Goal: Task Accomplishment & Management: Complete application form

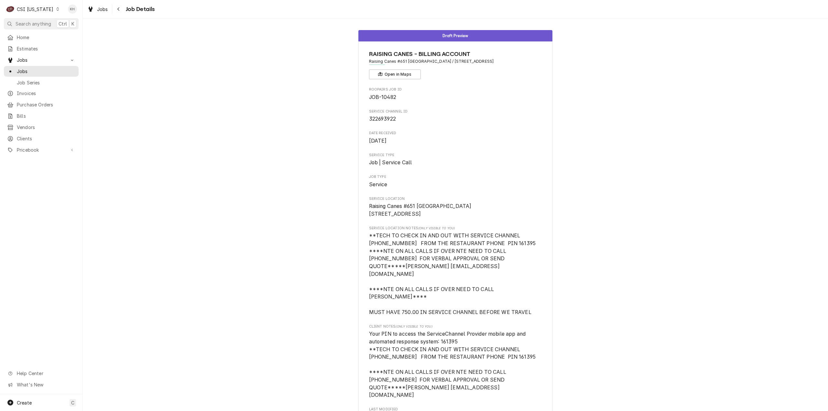
click at [36, 7] on div "CSI Kentucky" at bounding box center [35, 9] width 37 height 7
click at [80, 30] on div "CSI St. [PERSON_NAME]" at bounding box center [101, 35] width 92 height 11
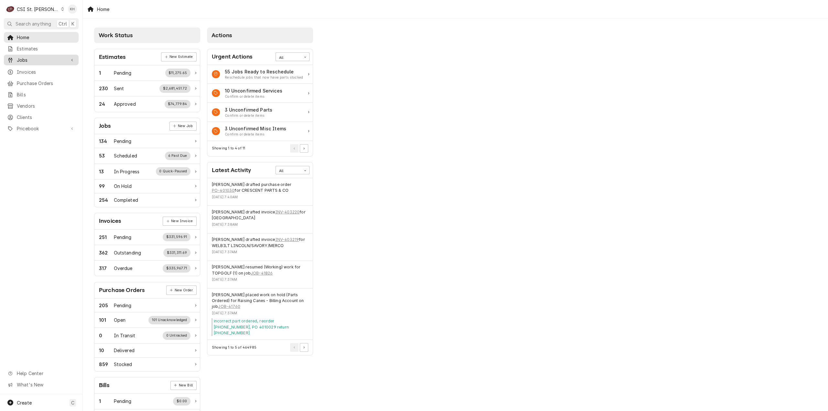
click at [41, 58] on span "Jobs" at bounding box center [41, 60] width 49 height 7
click at [39, 69] on span "Jobs" at bounding box center [46, 71] width 59 height 7
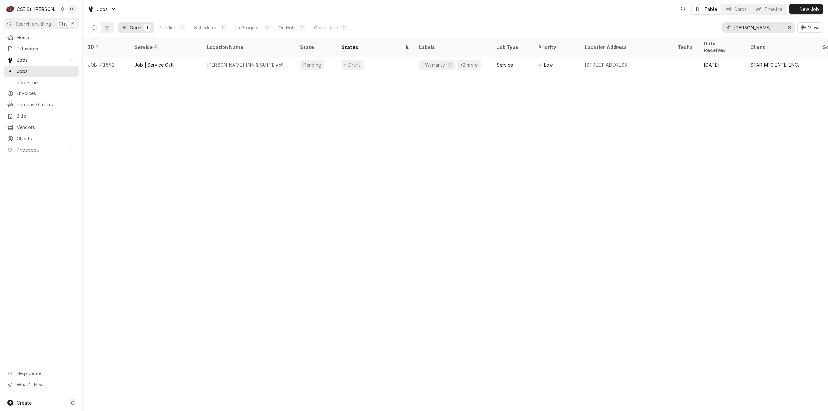
drag, startPoint x: 771, startPoint y: 29, endPoint x: 628, endPoint y: 33, distance: 143.4
click at [628, 33] on div "All Open 1 Pending 1 Scheduled 0 In Progress 0 On Hold 0 Completed 0 [PERSON_NA…" at bounding box center [455, 27] width 735 height 18
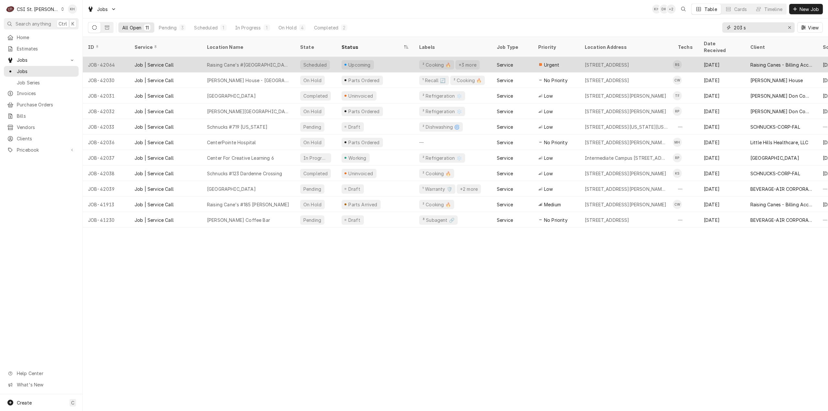
type input "203 s"
click at [397, 58] on div "Upcoming" at bounding box center [376, 65] width 78 height 16
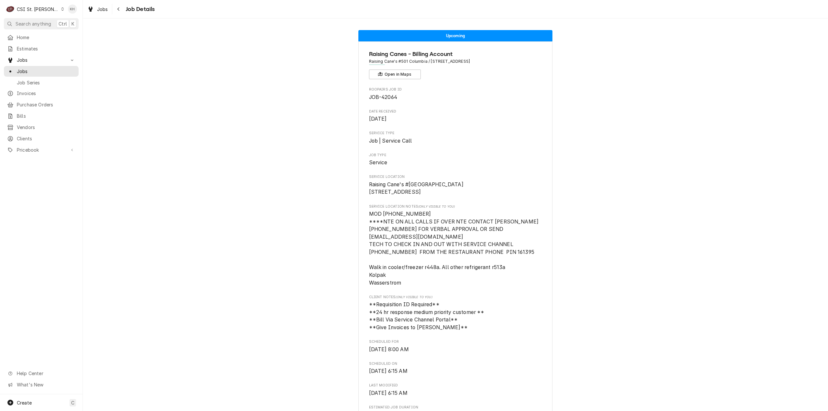
click at [649, 205] on div "Upcoming Raising Canes - Billing Account Raising Cane's #501 Columbia / 203 S P…" at bounding box center [456, 388] width 746 height 726
click at [33, 10] on div "CSI St. [PERSON_NAME]" at bounding box center [38, 9] width 42 height 7
click at [60, 15] on div "CSI Kansas City" at bounding box center [99, 12] width 85 height 7
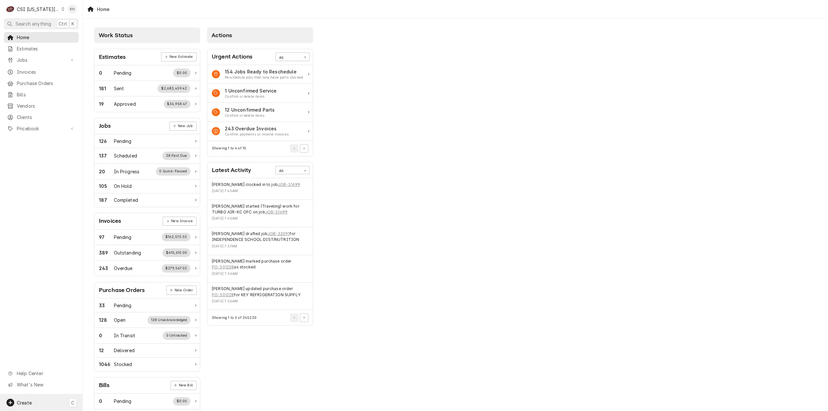
click at [40, 409] on div "Create C" at bounding box center [41, 402] width 83 height 17
click at [100, 337] on div "Job" at bounding box center [120, 336] width 43 height 7
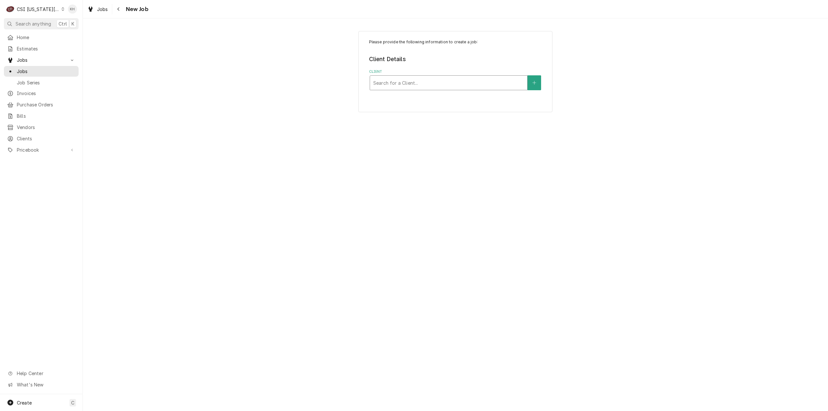
click at [394, 85] on div "Client" at bounding box center [448, 83] width 151 height 12
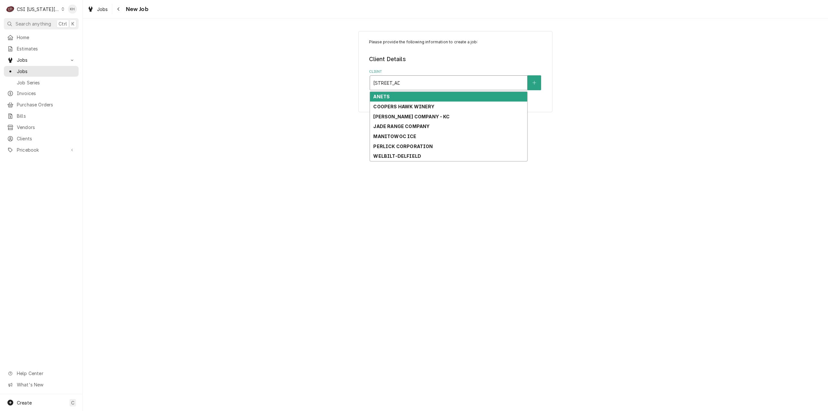
type input "540 NW Chip"
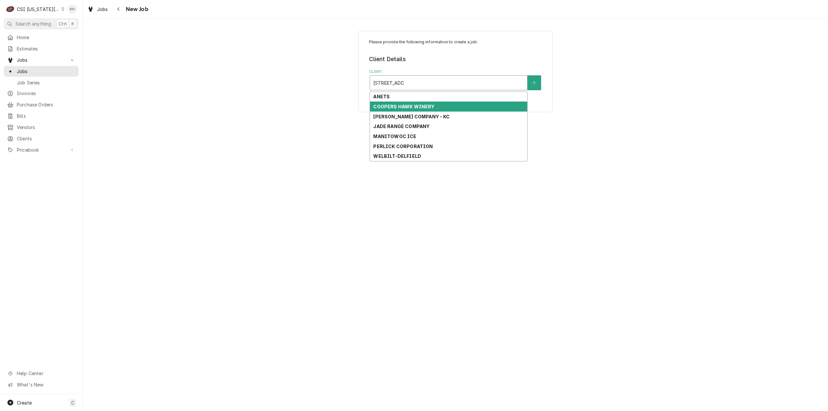
click at [406, 109] on strong "COOPERS HAWK WINERY" at bounding box center [403, 107] width 61 height 6
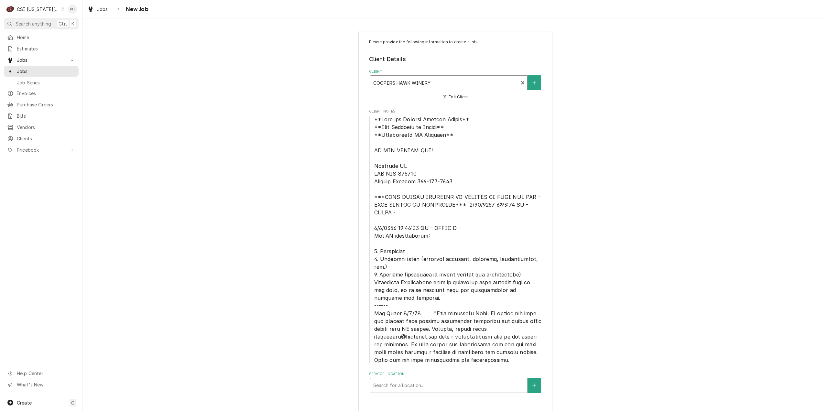
scroll to position [1, 0]
click at [418, 379] on div "Service Location" at bounding box center [448, 385] width 151 height 12
type input "540"
drag, startPoint x: 388, startPoint y: 392, endPoint x: 367, endPoint y: 370, distance: 30.2
click at [388, 393] on div "Coopers Hawk Winery / 540 Nw Chipman Road, Lees Summit, MO 64086" at bounding box center [448, 401] width 157 height 17
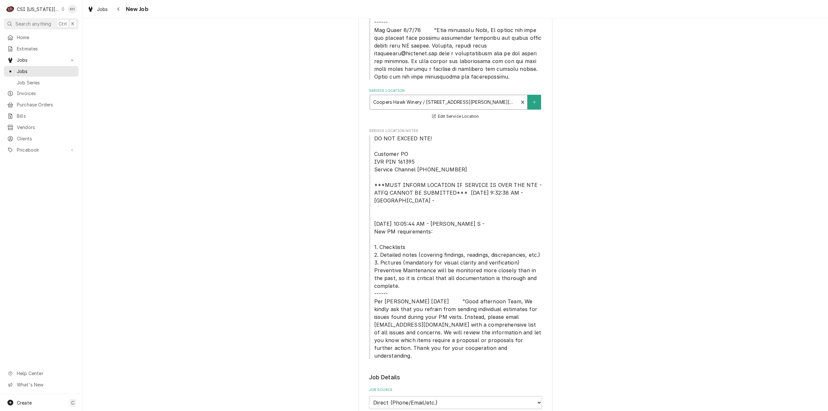
scroll to position [293, 0]
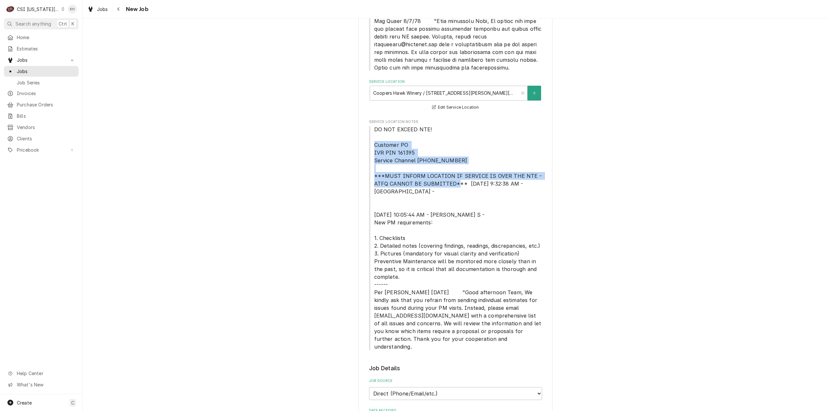
drag, startPoint x: 372, startPoint y: 136, endPoint x: 460, endPoint y: 174, distance: 95.5
click at [460, 174] on span "DO NOT EXCEED NTE! Customer PO IVR PIN 161395 Service Channel 516-500-7776 ***M…" at bounding box center [459, 238] width 170 height 224
copy span "Customer PO IVR PIN 161395 Service Channel 516-500-7776 ***MUST INFORM LOCATION…"
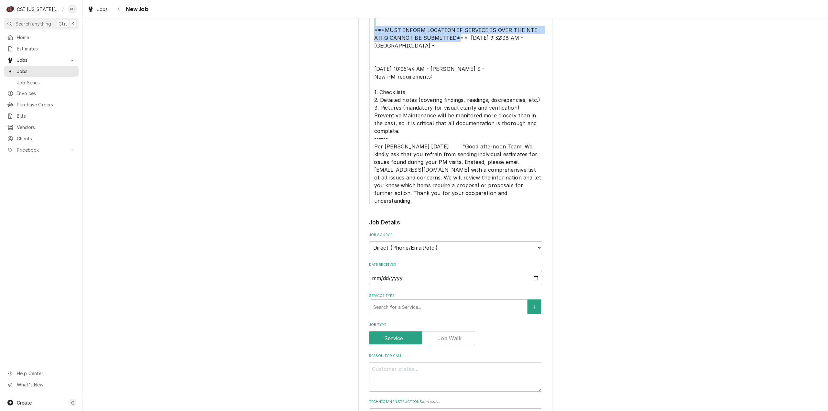
scroll to position [519, 0]
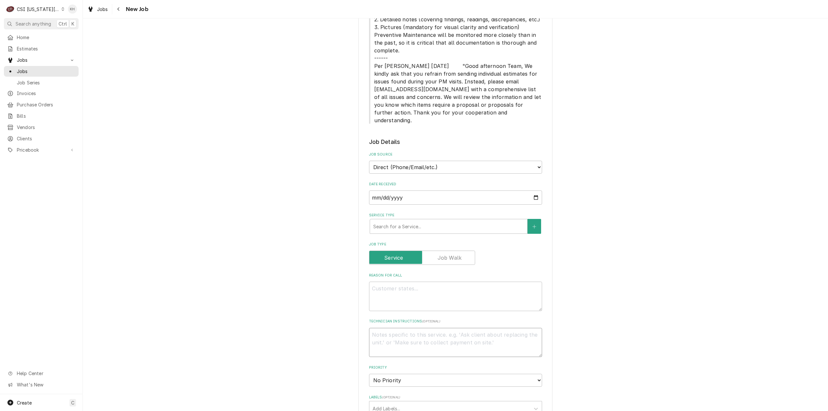
click at [433, 328] on textarea "Technician Instructions ( optional )" at bounding box center [455, 342] width 173 height 29
paste textarea "Customer PO IVR PIN 161395 Service Channel 516-500-7776 ***MUST INFORM LOCATION…"
type textarea "x"
type textarea "Customer PO IVR PIN 161395 Service Channel 516-500-7776 ***MUST INFORM LOCATION…"
drag, startPoint x: 433, startPoint y: 360, endPoint x: 367, endPoint y: 349, distance: 66.5
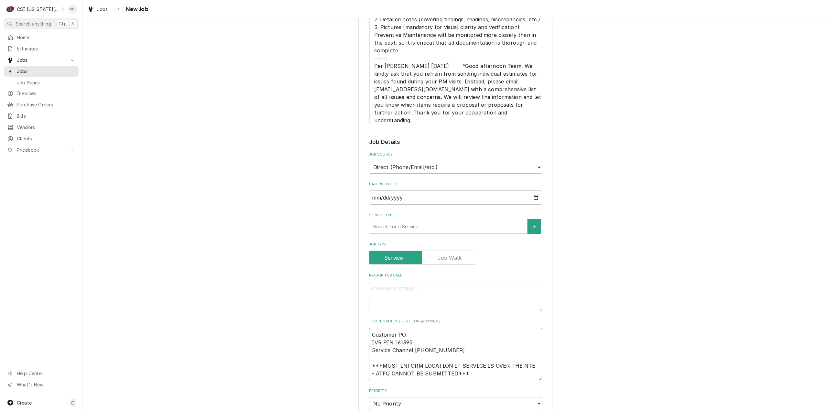
click at [369, 349] on textarea "Customer PO IVR PIN 161395 Service Channel 516-500-7776 ***MUST INFORM LOCATION…" at bounding box center [455, 354] width 173 height 53
type textarea "x"
type textarea "Customer PO IVR PIN 161395 Service Channel 516-500-7776 \"
type textarea "x"
type textarea "Customer PO IVR PIN 161395 Service Channel 516-500-7776"
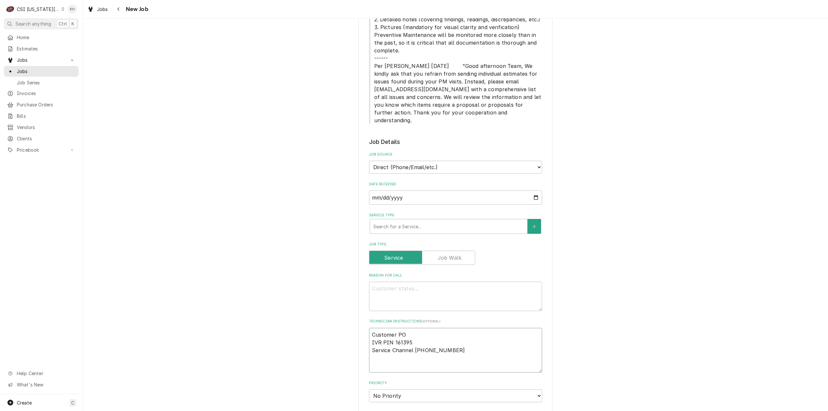
type textarea "x"
type textarea "Customer PO IVR PIN 161395 Service Channel 516-500-7776"
type textarea "x"
type textarea "Customer PO IVR PIN 161395 Service Channel 516-500-7776"
click at [369, 328] on textarea "Customer PO IVR PIN 161395 Service Channel 516-500-7776" at bounding box center [455, 342] width 173 height 29
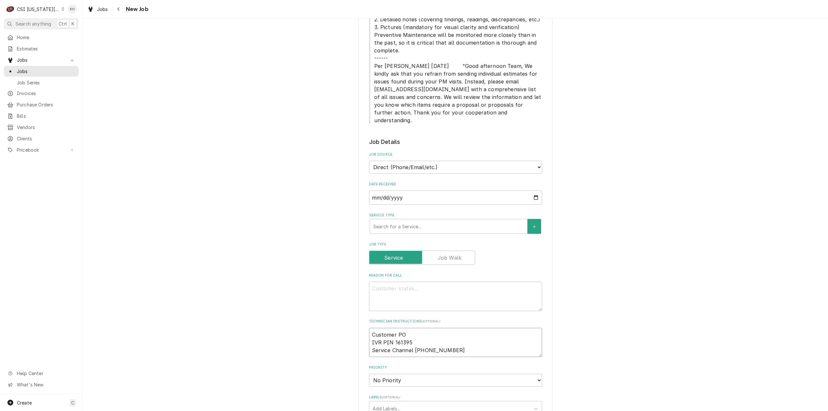
type textarea "x"
type textarea "Customer PO IVR PIN 161395 Service Channel 516-500-7776"
type textarea "x"
type textarea "Customer PO IVR PIN 161395 Service Channel 516-500-7776"
paste textarea "***MUST INFORM LOCATION IF SERVICE IS OVER THE NTE - ATFQ CANNOT BE SUBMITTED***"
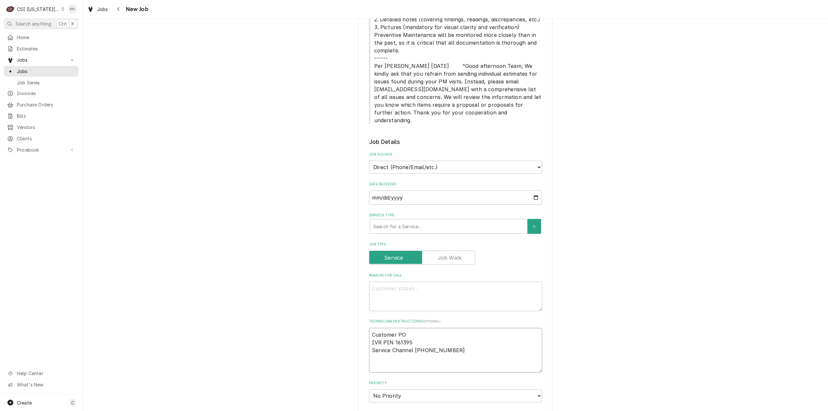
type textarea "x"
type textarea "***MUST INFORM LOCATION IF SERVICE IS OVER THE NTE - ATFQ CANNOT BE SUBMITTED**…"
click at [370, 328] on textarea "***MUST INFORM LOCATION IF SERVICE IS OVER THE NTE - ATFQ CANNOT BE SUBMITTED**…" at bounding box center [455, 354] width 173 height 53
type textarea "x"
type textarea "***MUST INFORM LOCATION IF SERVICE IS OVER THE NTE - ATFQ CANNOT BE SUBMITTED**…"
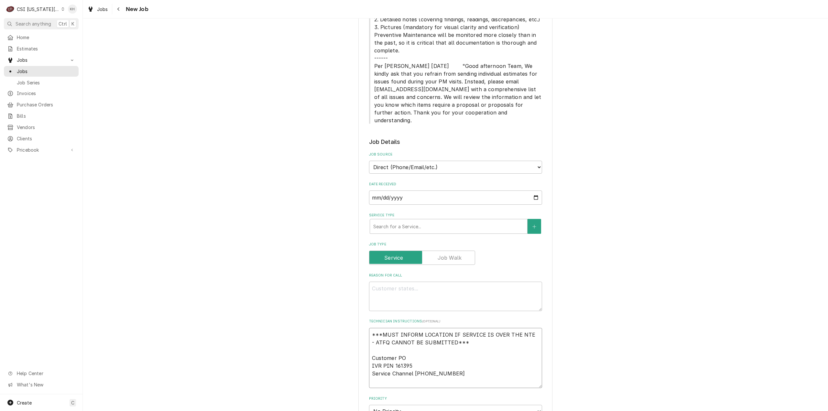
type textarea "x"
type textarea "0***MUST INFORM LOCATION IF SERVICE IS OVER THE NTE - ATFQ CANNOT BE SUBMITTED*…"
type textarea "x"
type textarea "***MUST INFORM LOCATION IF SERVICE IS OVER THE NTE - ATFQ CANNOT BE SUBMITTED**…"
type textarea "x"
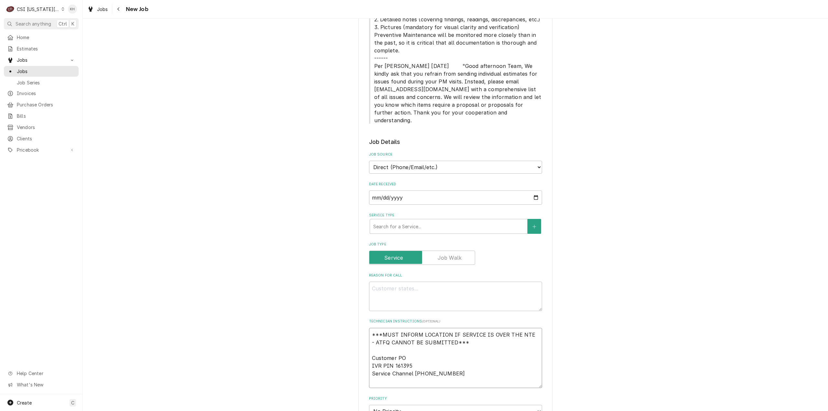
type textarea "N ***MUST INFORM LOCATION IF SERVICE IS OVER THE NTE - ATFQ CANNOT BE SUBMITTED…"
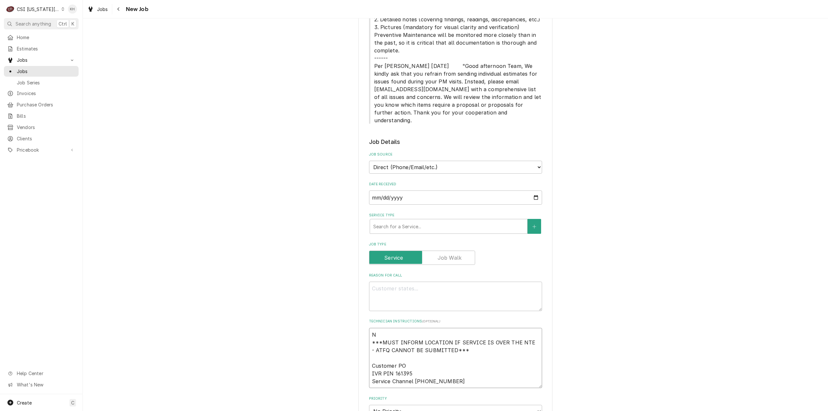
type textarea "x"
type textarea "NT ***MUST INFORM LOCATION IF SERVICE IS OVER THE NTE - ATFQ CANNOT BE SUBMITTE…"
type textarea "x"
type textarea "NTE ***MUST INFORM LOCATION IF SERVICE IS OVER THE NTE - ATFQ CANNOT BE SUBMITT…"
type textarea "x"
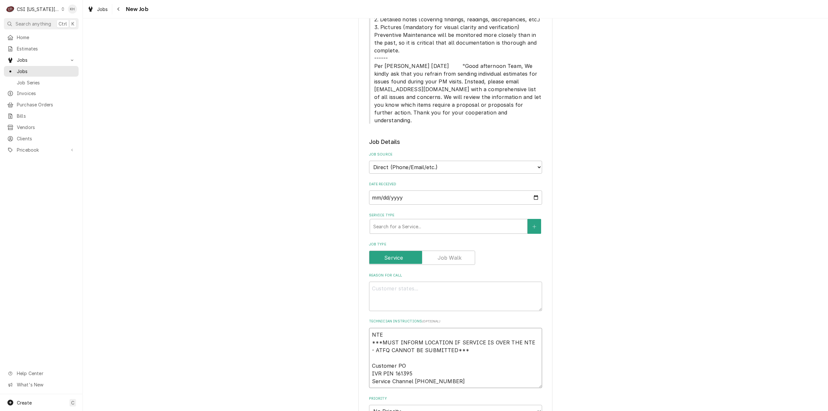
type textarea "NTE ***MUST INFORM LOCATION IF SERVICE IS OVER THE NTE - ATFQ CANNOT BE SUBMITT…"
type textarea "x"
type textarea "NTE $ ***MUST INFORM LOCATION IF SERVICE IS OVER THE NTE - ATFQ CANNOT BE SUBMI…"
type textarea "x"
type textarea "NTE $1 ***MUST INFORM LOCATION IF SERVICE IS OVER THE NTE - ATFQ CANNOT BE SUBM…"
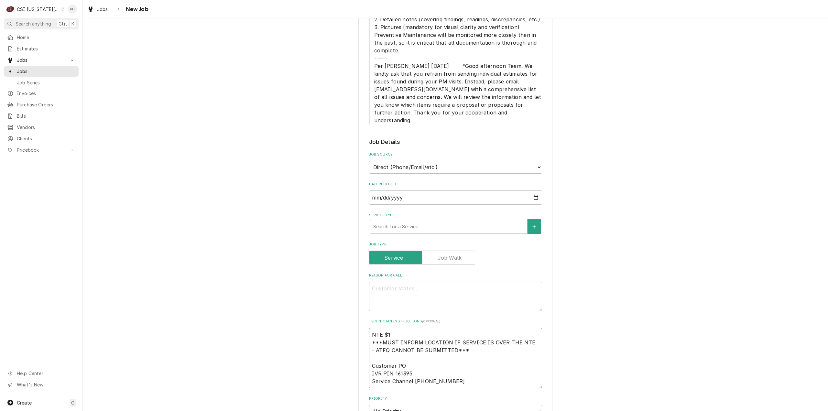
type textarea "x"
type textarea "NTE $11 ***MUST INFORM LOCATION IF SERVICE IS OVER THE NTE - ATFQ CANNOT BE SUB…"
type textarea "x"
type textarea "NTE $110 ***MUST INFORM LOCATION IF SERVICE IS OVER THE NTE - ATFQ CANNOT BE SU…"
type textarea "x"
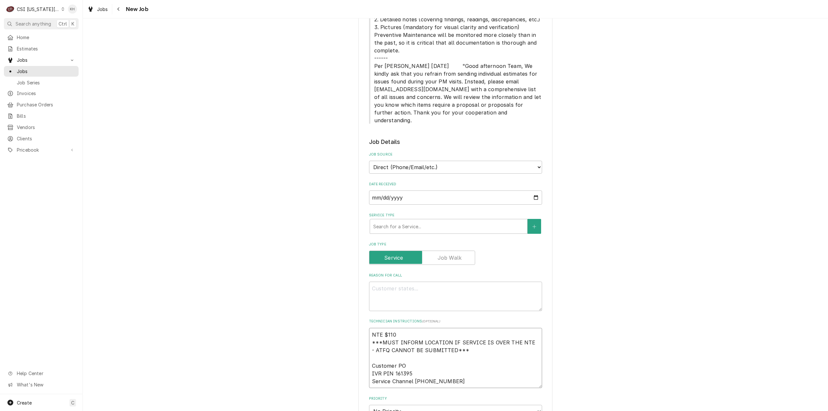
type textarea "NTE $1100 ***MUST INFORM LOCATION IF SERVICE IS OVER THE NTE - ATFQ CANNOT BE S…"
type textarea "x"
type textarea "NTE $1100. ***MUST INFORM LOCATION IF SERVICE IS OVER THE NTE - ATFQ CANNOT BE …"
type textarea "x"
type textarea "NTE $1100.0 ***MUST INFORM LOCATION IF SERVICE IS OVER THE NTE - ATFQ CANNOT BE…"
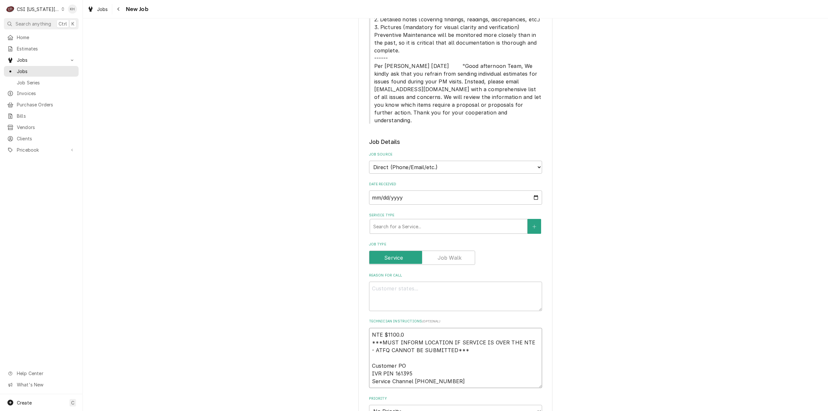
type textarea "x"
type textarea "NTE $1100.00 ***MUST INFORM LOCATION IF SERVICE IS OVER THE NTE - ATFQ CANNOT B…"
type textarea "x"
type textarea "NTE $1100.00 ***MUST INFORM LOCATION IF SERVICE IS OVER THE NTE - ATFQ CANNOT B…"
click at [445, 285] on textarea "Reason For Call" at bounding box center [455, 296] width 173 height 29
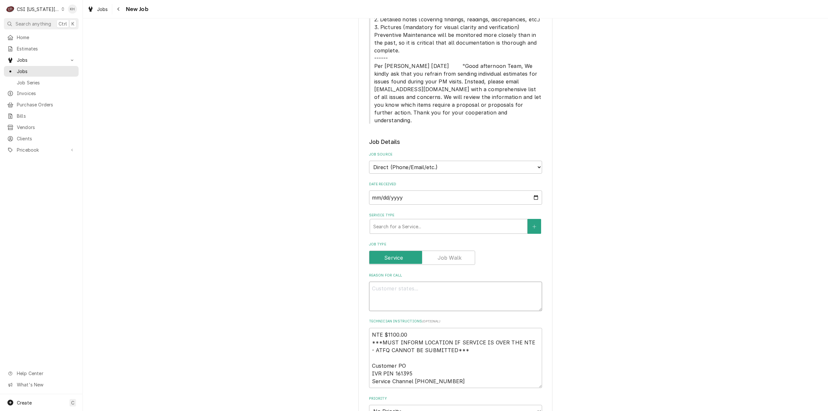
paste textarea "Priority Today (8 Hours)"
type textarea "x"
type textarea "Priority Today (8 Hours)"
type textarea "x"
type textarea "Priority Today (8 Hours)"
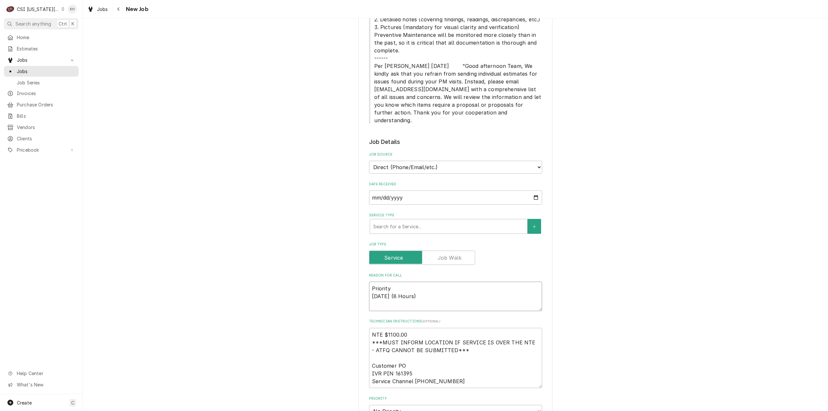
click at [369, 282] on textarea "Priority Today (8 Hours)" at bounding box center [455, 296] width 173 height 29
type textarea "x"
type textarea "PriorityToday (8 Hours)"
type textarea "x"
type textarea "Priority Today (8 Hours)"
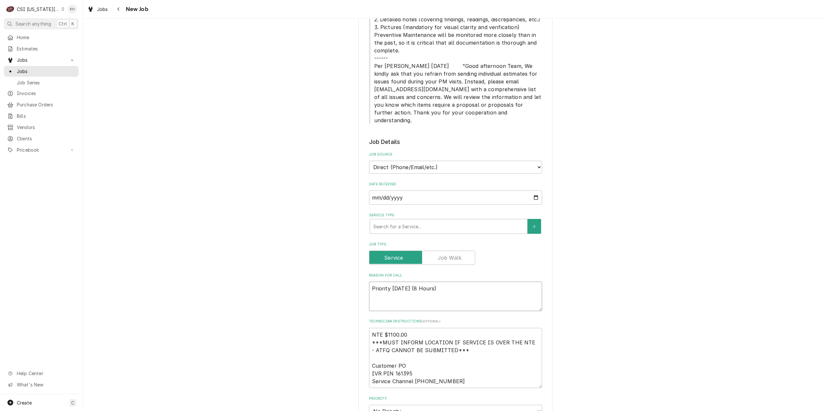
click at [370, 282] on textarea "Priority Today (8 Hours)" at bounding box center [455, 296] width 173 height 29
type textarea "x"
type textarea "Priority Today (8 Hours)"
type textarea "x"
type textarea "Priority Today (8 Hours)"
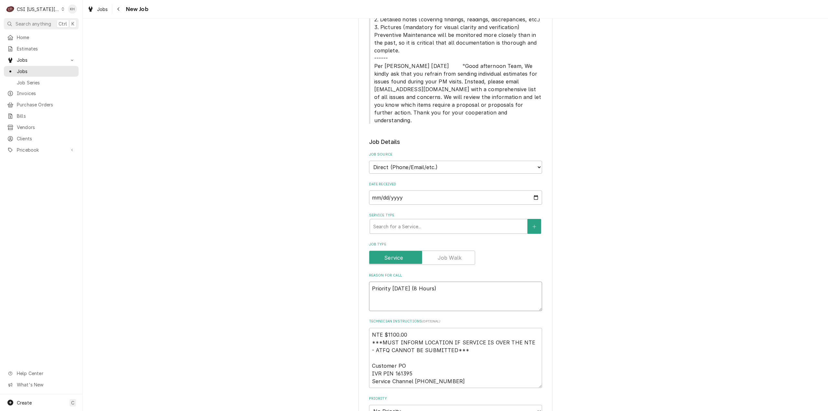
click at [411, 282] on textarea "Priority Today (8 Hours)" at bounding box center [455, 296] width 173 height 29
paste textarea "KITCHEN / Cooking/Kitchen Equipment / Pasta Cooker "Equip:" Food Service Bevera…"
type textarea "x"
type textarea "KITCHEN / Cooking/Kitchen Equipment / Pasta Cooker "Equip:" Food Service Bevera…"
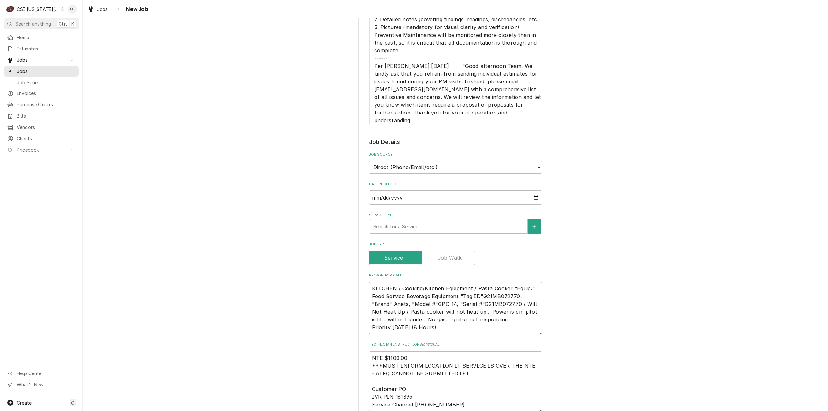
type textarea "x"
click at [492, 286] on textarea "KITCHEN / Cooking/Kitchen Equipment / Pasta Cooker "Equip:" Food Service Bevera…" at bounding box center [455, 308] width 173 height 53
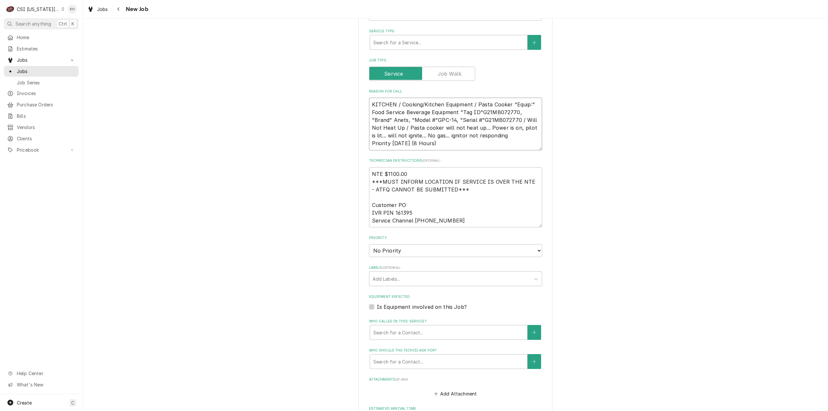
scroll to position [713, 0]
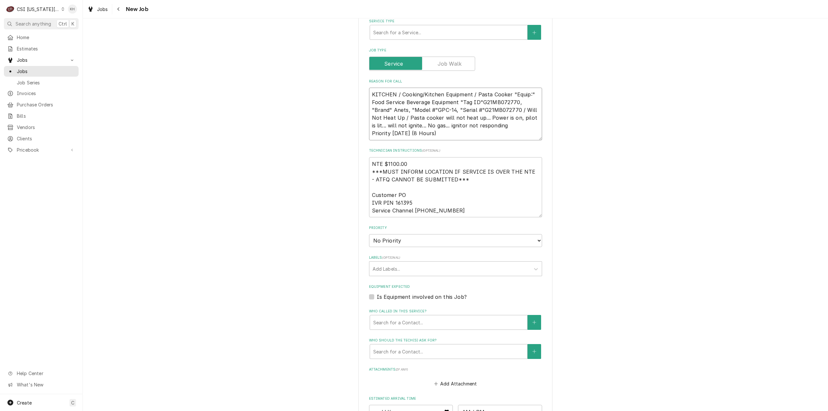
type textarea "KITCHEN / Cooking/Kitchen Equipment / Pasta Cooker "Equip:" Food Service Bevera…"
click at [383, 234] on select "No Priority Urgent High Medium Low" at bounding box center [455, 240] width 173 height 13
select select "2"
click at [369, 234] on select "No Priority Urgent High Medium Low" at bounding box center [455, 240] width 173 height 13
type textarea "x"
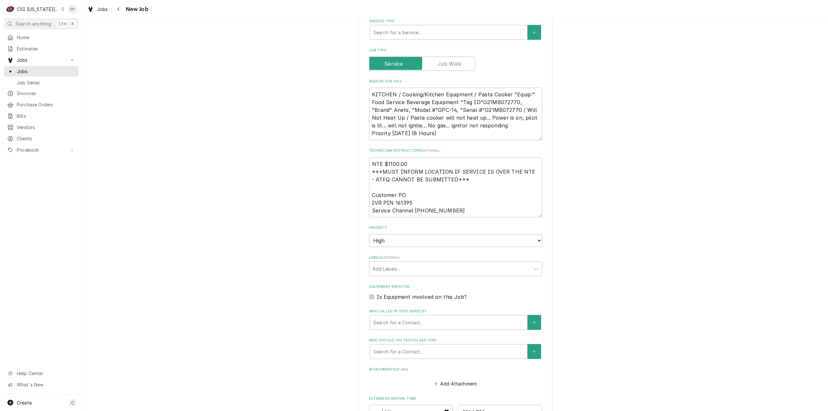
click at [377, 293] on label "Is Equipment involved on this Job?" at bounding box center [422, 297] width 90 height 8
click at [377, 293] on input "Equipment Expected" at bounding box center [463, 300] width 173 height 14
checkbox input "true"
click at [411, 317] on div "Equipment" at bounding box center [448, 323] width 151 height 12
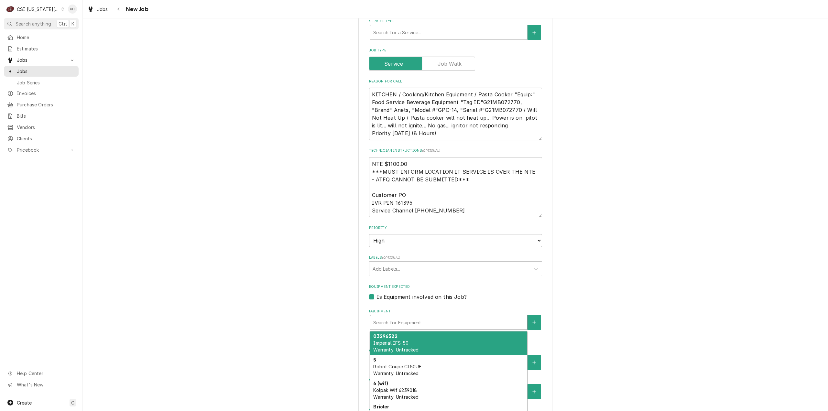
paste input "G21MB072770"
type textarea "x"
type input "G21MB072770"
click at [418, 332] on div "[Cook Line] Pasta Pro Anets GPC14 Warranty: Untracked" at bounding box center [448, 344] width 157 height 24
type textarea "x"
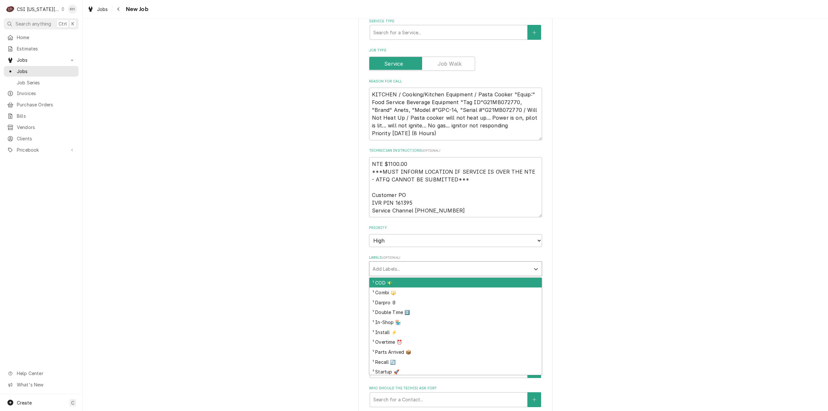
click at [415, 263] on div "Labels" at bounding box center [450, 269] width 154 height 12
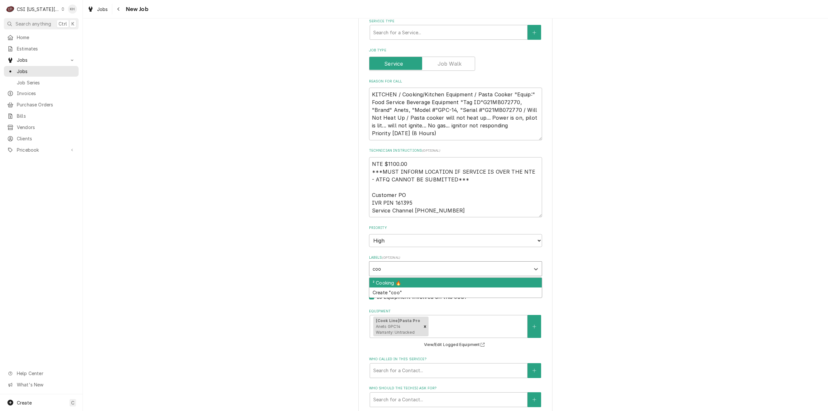
type input "cook"
type textarea "x"
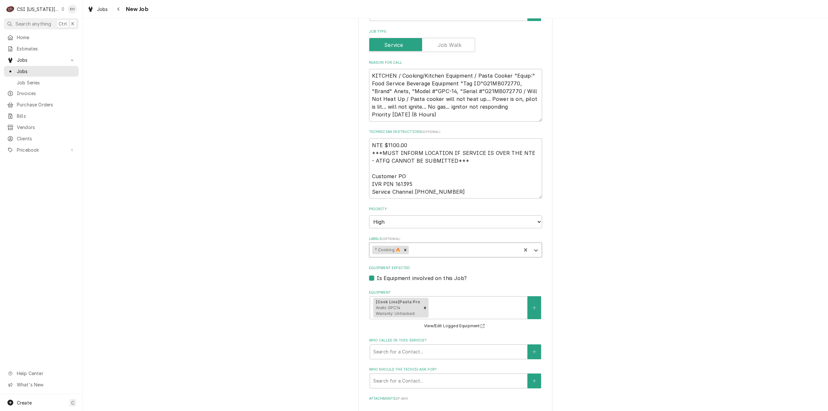
scroll to position [746, 0]
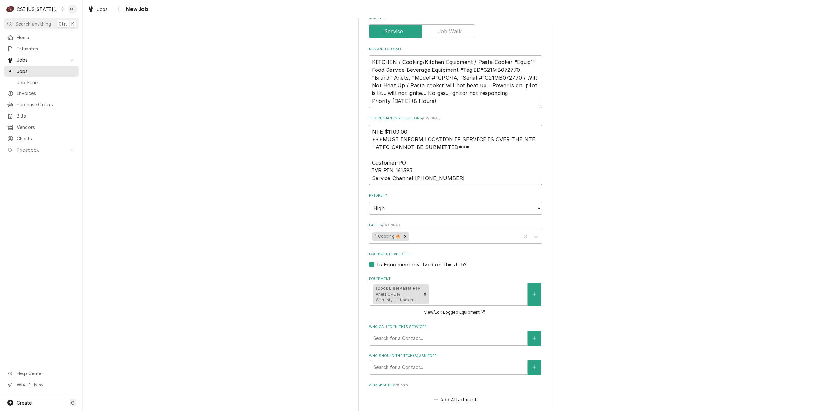
click at [460, 159] on textarea "NTE $1100.00 ***MUST INFORM LOCATION IF SERVICE IS OVER THE NTE - ATFQ CANNOT B…" at bounding box center [455, 155] width 173 height 61
type textarea "x"
type textarea "NTE $1100.00 ***MUST INFORM LOCATION IF SERVICE IS OVER THE NTE - ATFQ CANNOT B…"
type textarea "x"
type textarea "NTE $1100.00 ***MUST INFORM LOCATION IF SERVICE IS OVER THE NTE - ATFQ CANNOT B…"
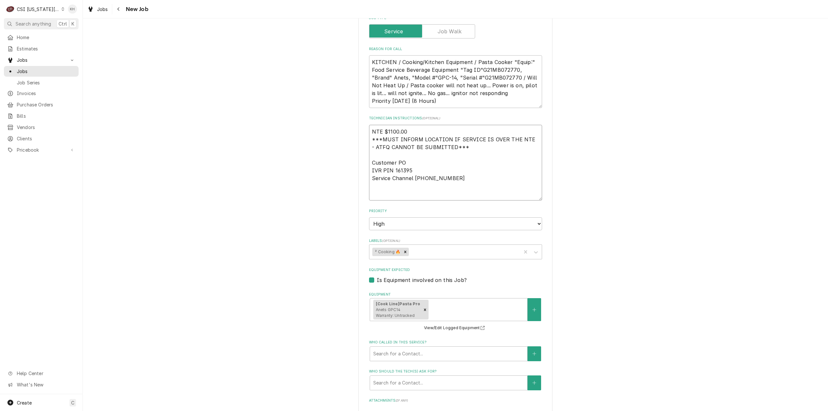
type textarea "x"
type textarea "NTE $1100.00 ***MUST INFORM LOCATION IF SERVICE IS OVER THE NTE - ATFQ CANNOT B…"
type textarea "x"
type textarea "NTE $1100.00 ***MUST INFORM LOCATION IF SERVICE IS OVER THE NTE - ATFQ CANNOT B…"
type textarea "x"
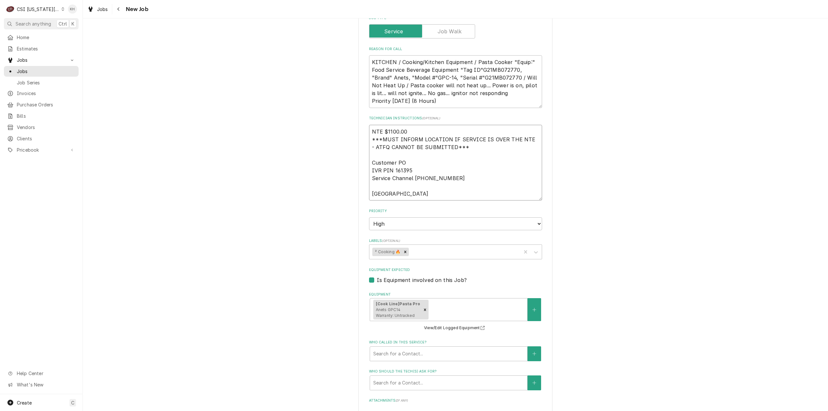
type textarea "NTE $1100.00 ***MUST INFORM LOCATION IF SERVICE IS OVER THE NTE - ATFQ CANNOT B…"
type textarea "x"
type textarea "NTE $1100.00 ***MUST INFORM LOCATION IF SERVICE IS OVER THE NTE - ATFQ CANNOT B…"
type textarea "x"
type textarea "NTE $1100.00 ***MUST INFORM LOCATION IF SERVICE IS OVER THE NTE - ATFQ CANNOT B…"
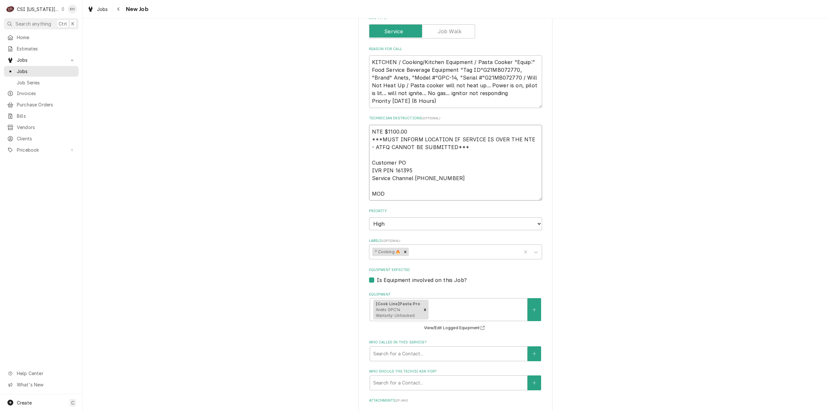
click at [390, 179] on textarea "NTE $1100.00 ***MUST INFORM LOCATION IF SERVICE IS OVER THE NTE - ATFQ CANNOT B…" at bounding box center [455, 163] width 173 height 76
paste textarea "8167660123"
type textarea "x"
type textarea "NTE $1100.00 ***MUST INFORM LOCATION IF SERVICE IS OVER THE NTE - ATFQ CANNOT B…"
type textarea "x"
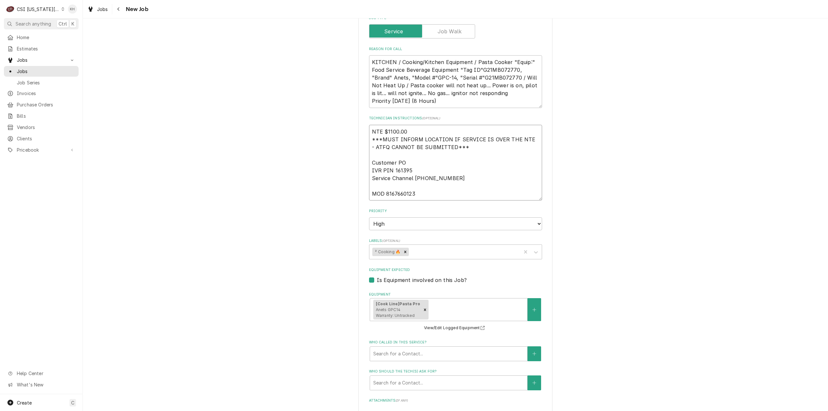
type textarea "NTE $1100.00 ***MUST INFORM LOCATION IF SERVICE IS OVER THE NTE - ATFQ CANNOT B…"
drag, startPoint x: 434, startPoint y: 85, endPoint x: 367, endPoint y: 84, distance: 67.0
click at [369, 84] on textarea "KITCHEN / Cooking/Kitchen Equipment / Pasta Cooker "Equip:" Food Service Bevera…" at bounding box center [455, 81] width 173 height 53
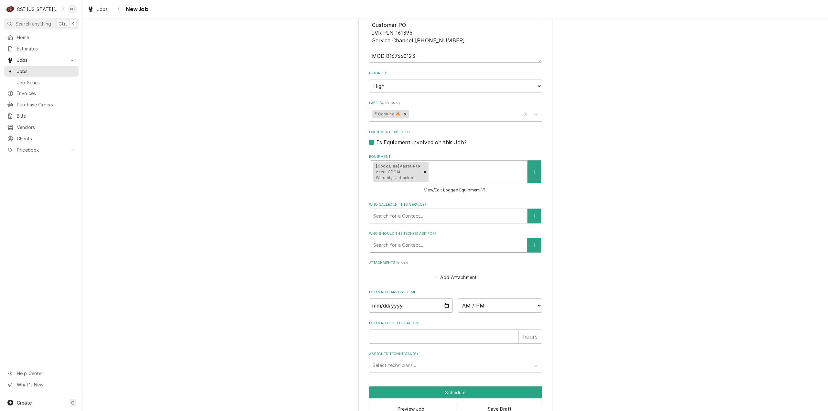
scroll to position [887, 0]
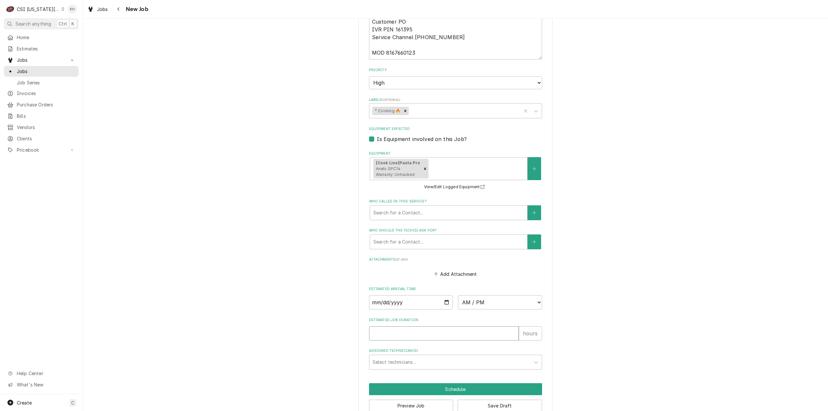
click at [420, 327] on input "Estimated Job Duration" at bounding box center [444, 334] width 150 height 14
type textarea "x"
type input "2"
type textarea "x"
type input "2"
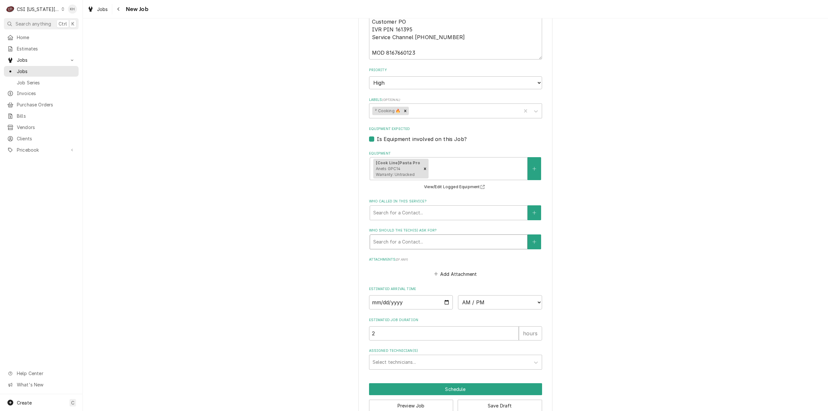
click at [420, 236] on div "Who should the tech(s) ask for?" at bounding box center [448, 242] width 151 height 12
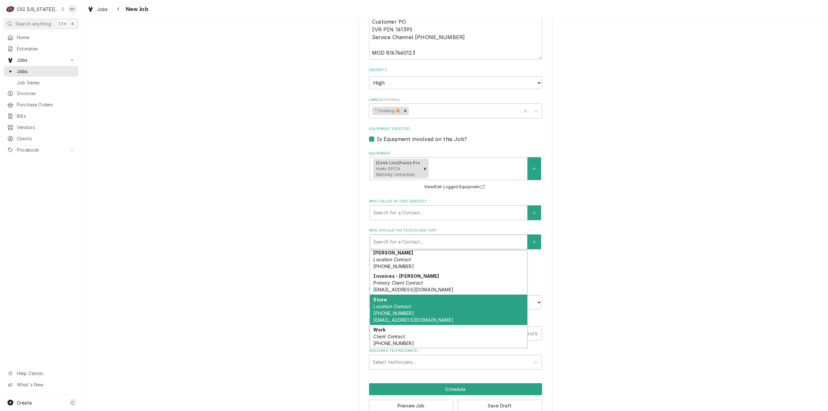
scroll to position [128, 0]
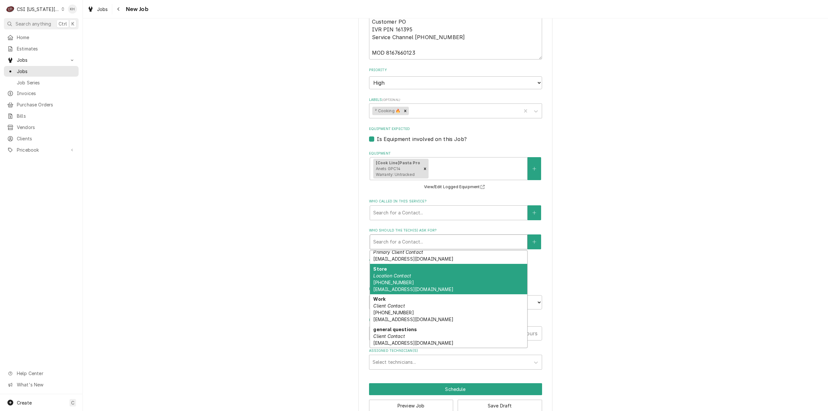
click at [425, 267] on div "Store Location Contact (816) 766-0123 baustin@chwinery.com" at bounding box center [448, 279] width 157 height 30
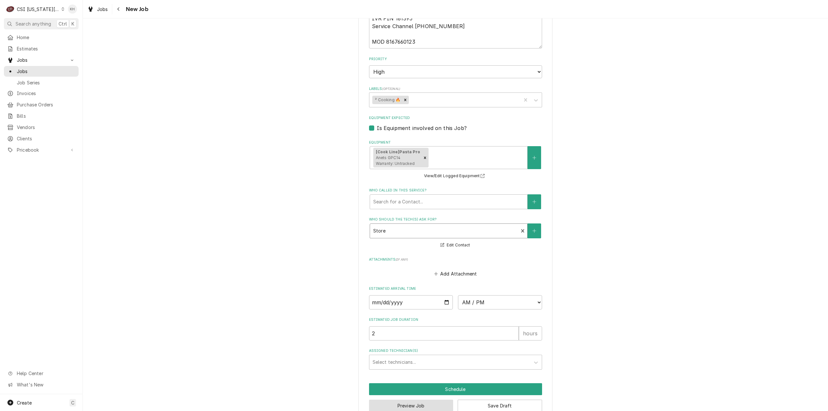
click at [425, 400] on button "Preview Job" at bounding box center [411, 406] width 84 height 12
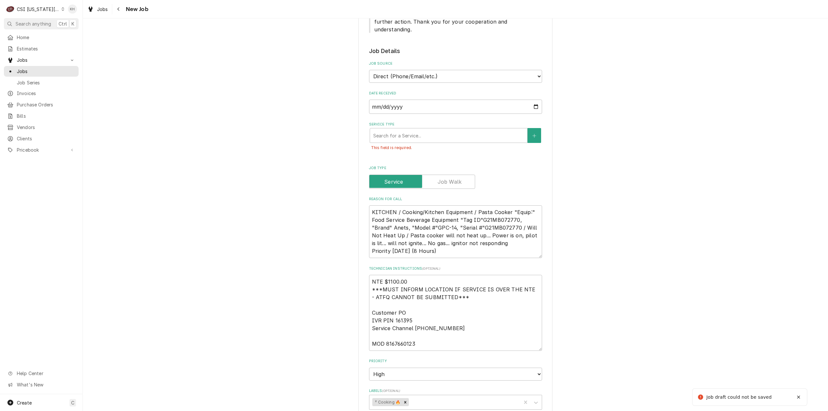
scroll to position [536, 0]
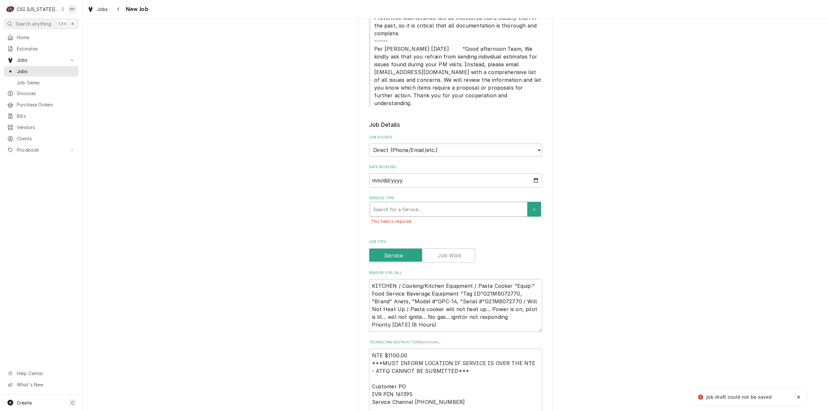
click at [410, 204] on div "Service Type" at bounding box center [448, 210] width 151 height 12
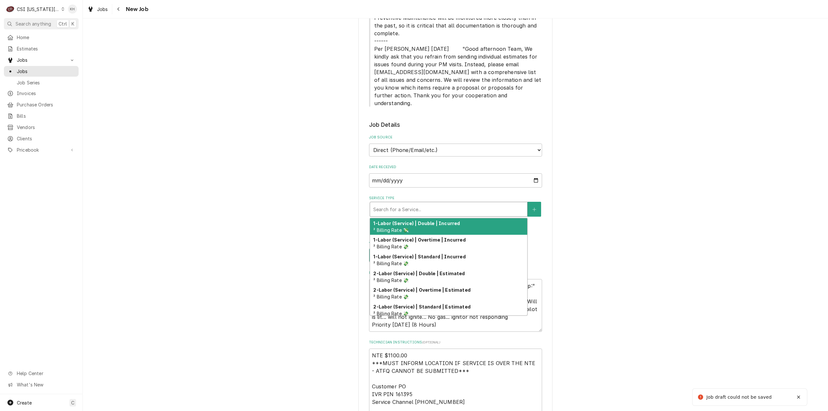
type textarea "x"
type input "s"
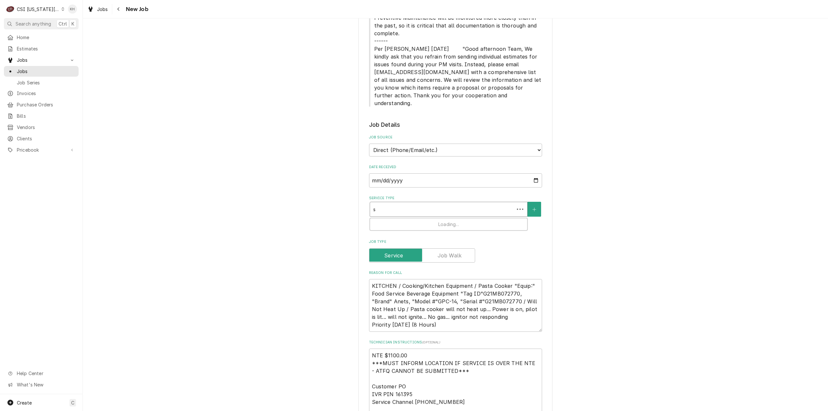
type textarea "x"
type input "se"
type textarea "x"
type input "ser"
type textarea "x"
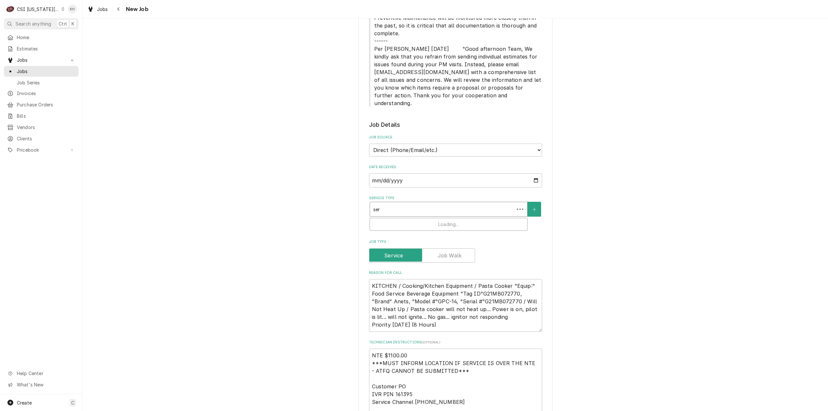
type input "serv"
type textarea "x"
type input "servi"
type textarea "x"
type input "servic"
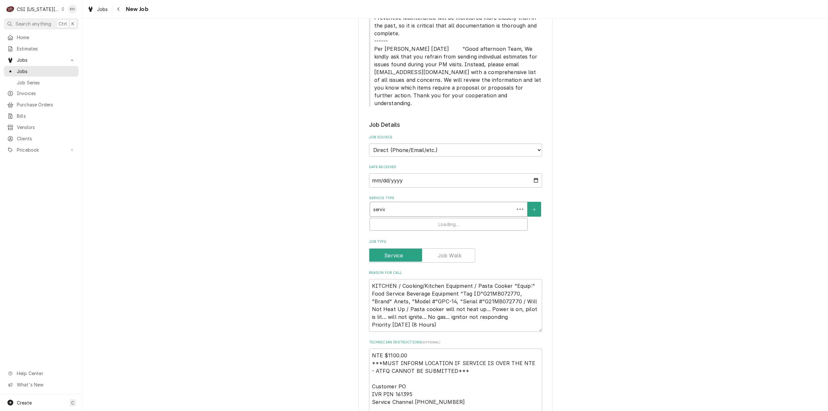
type textarea "x"
type input "service"
type textarea "x"
type input "service"
type textarea "x"
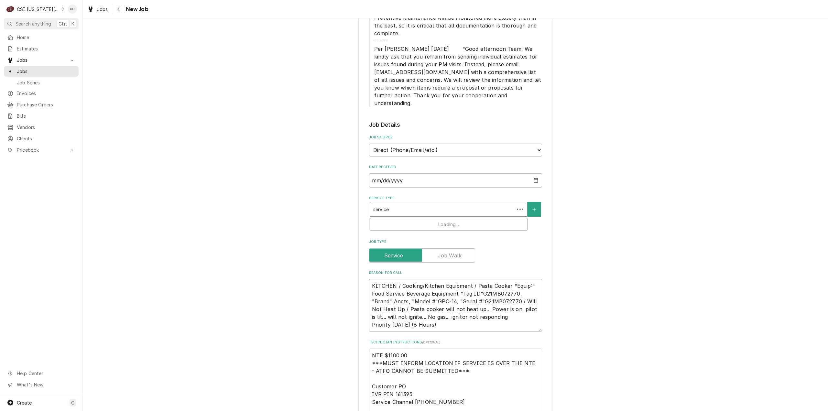
type input "service c"
type textarea "x"
type input "service ca"
type textarea "x"
type input "service cal"
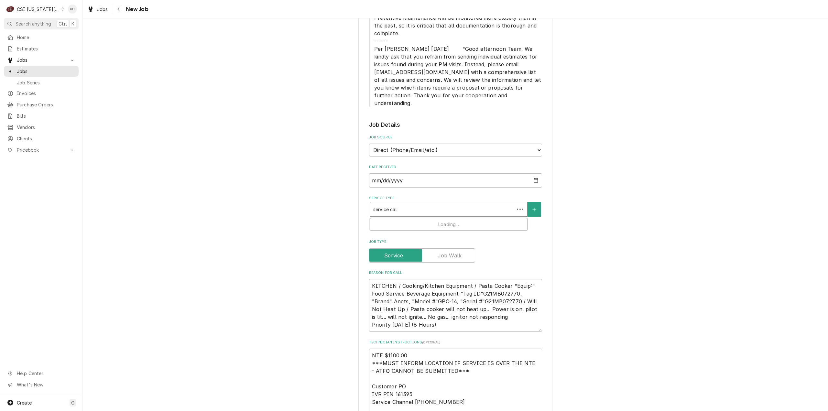
type textarea "x"
type input "service call"
click at [410, 218] on div "Job | Service Call ¹ Service Type 🛠️" at bounding box center [448, 226] width 157 height 17
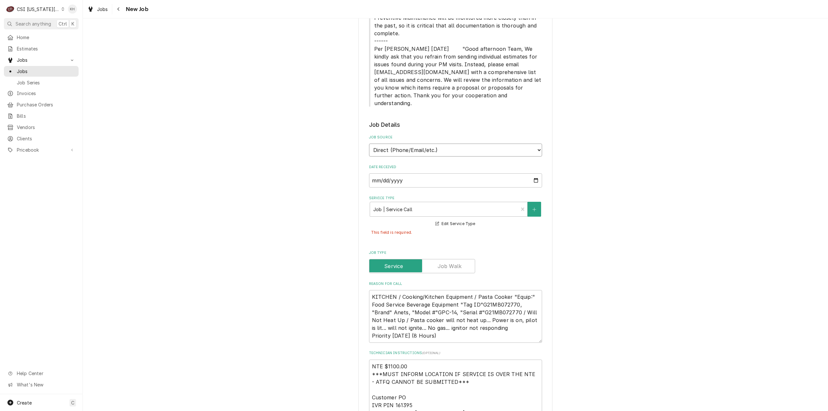
drag, startPoint x: 415, startPoint y: 134, endPoint x: 417, endPoint y: 140, distance: 6.5
click at [415, 144] on select "Direct (Phone/Email/etc.) Service Channel Corrigo Ecotrak Other" at bounding box center [455, 150] width 173 height 13
type textarea "x"
click at [422, 144] on select "Direct (Phone/Email/etc.) Service Channel Corrigo Ecotrak Other" at bounding box center [455, 150] width 173 height 13
select select "1"
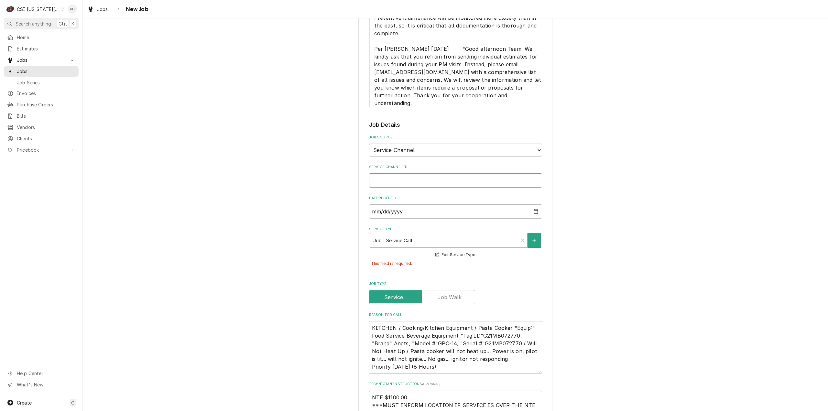
click at [423, 173] on input "Service Channel ID" at bounding box center [455, 180] width 173 height 14
paste input "322709519"
type textarea "x"
type input "322709519"
type textarea "x"
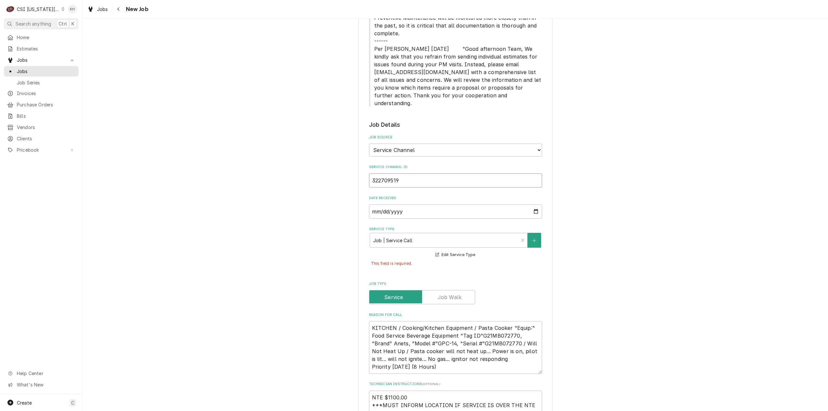
type input "322709519"
click at [638, 244] on div "Please provide the following information to create a job: Client Details Client…" at bounding box center [456, 224] width 746 height 1471
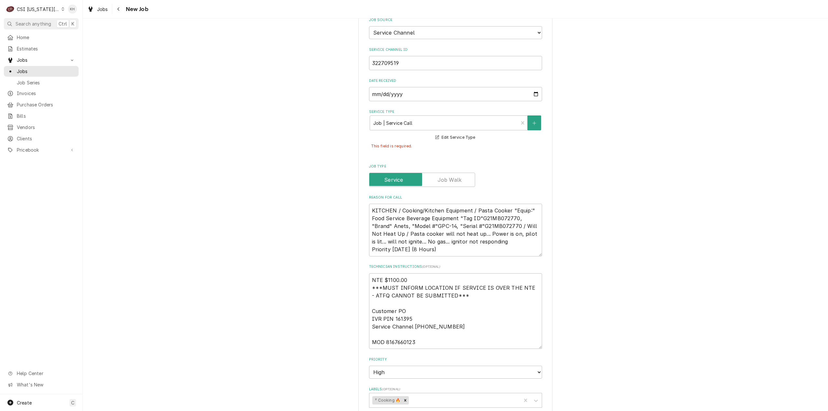
scroll to position [763, 0]
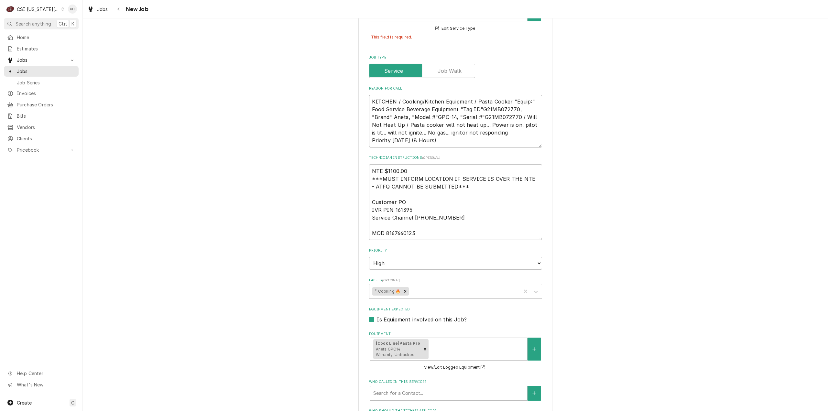
drag, startPoint x: 432, startPoint y: 126, endPoint x: 316, endPoint y: 135, distance: 116.2
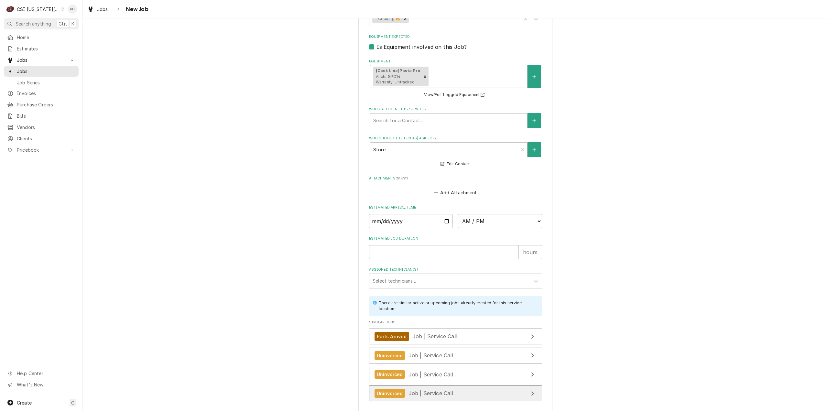
scroll to position [1071, 0]
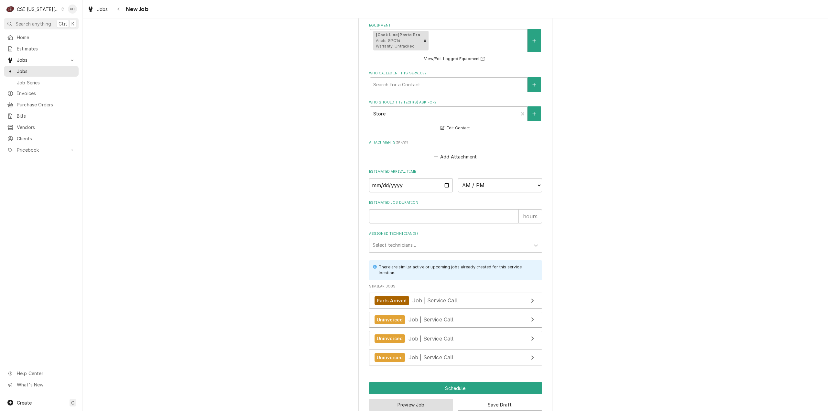
click at [415, 399] on button "Preview Job" at bounding box center [411, 405] width 84 height 12
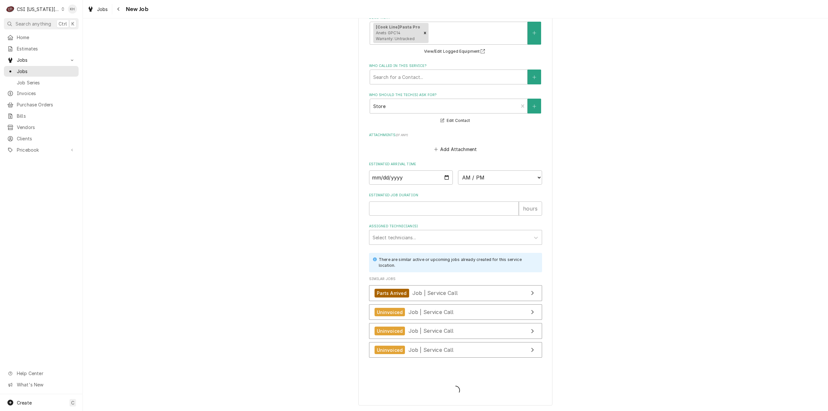
scroll to position [1050, 0]
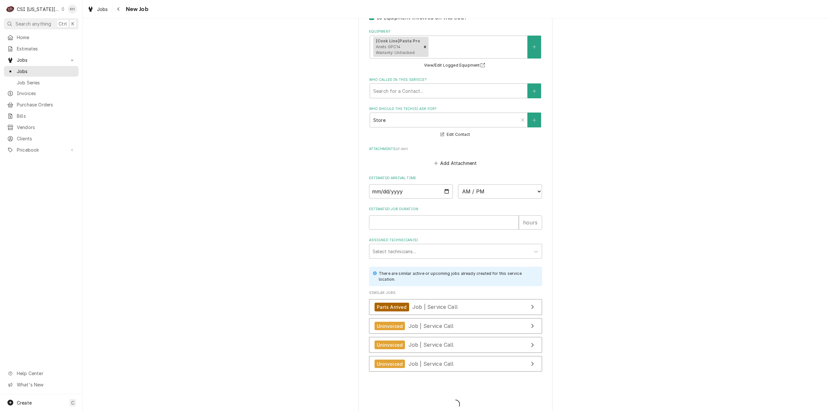
type textarea "x"
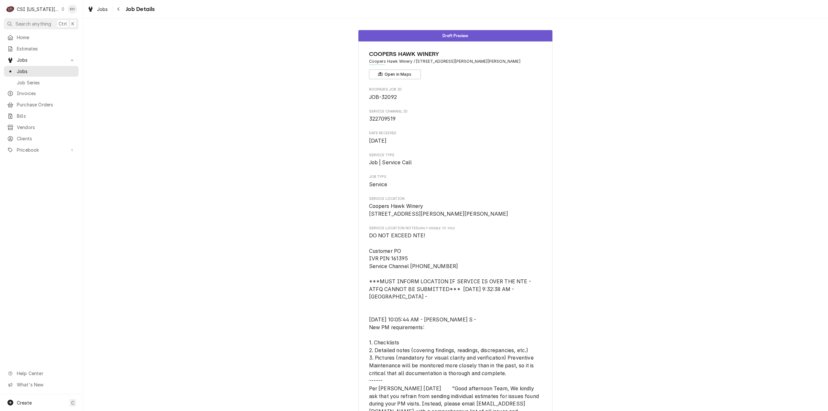
click at [42, 6] on div "C CSI Kansas City" at bounding box center [35, 9] width 62 height 13
click at [88, 35] on div "CSI St. [PERSON_NAME]" at bounding box center [111, 35] width 94 height 7
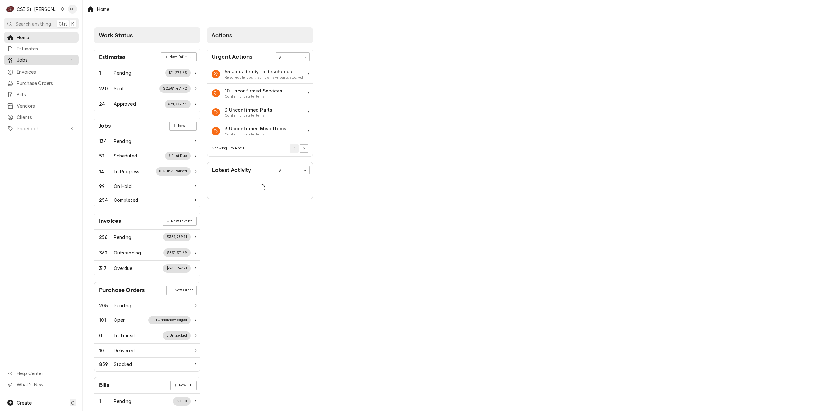
click at [38, 56] on div "Jobs" at bounding box center [41, 60] width 72 height 8
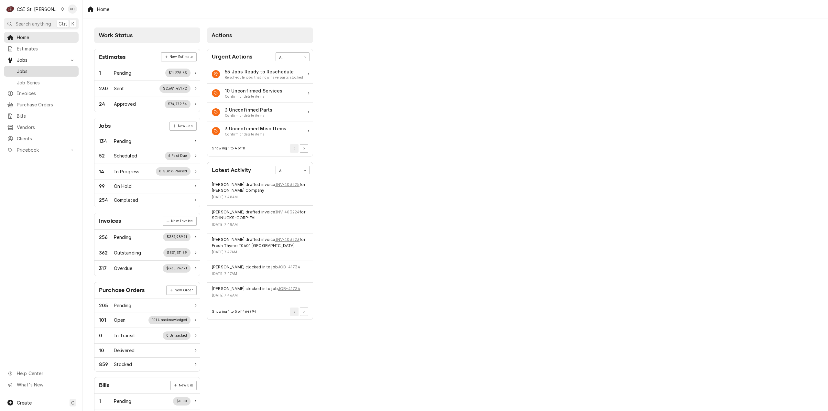
click at [36, 72] on span "Jobs" at bounding box center [46, 71] width 59 height 7
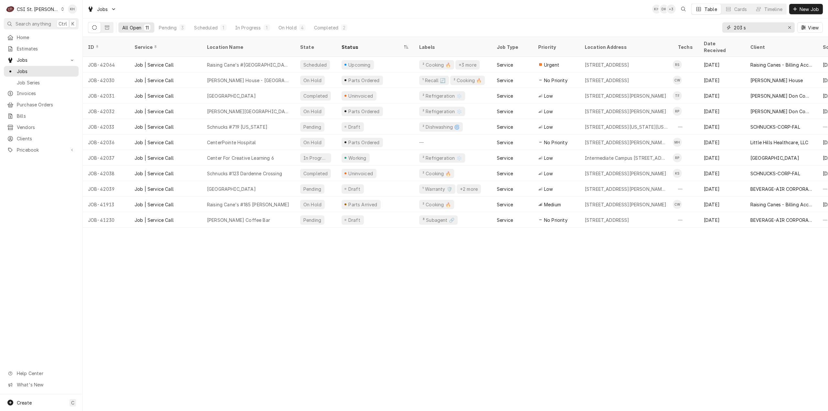
drag, startPoint x: 752, startPoint y: 30, endPoint x: 643, endPoint y: 31, distance: 109.4
click at [643, 31] on div "All Open 11 Pending 3 Scheduled 1 In Progress 1 On Hold 4 Completed 2 203 s View" at bounding box center [455, 27] width 735 height 18
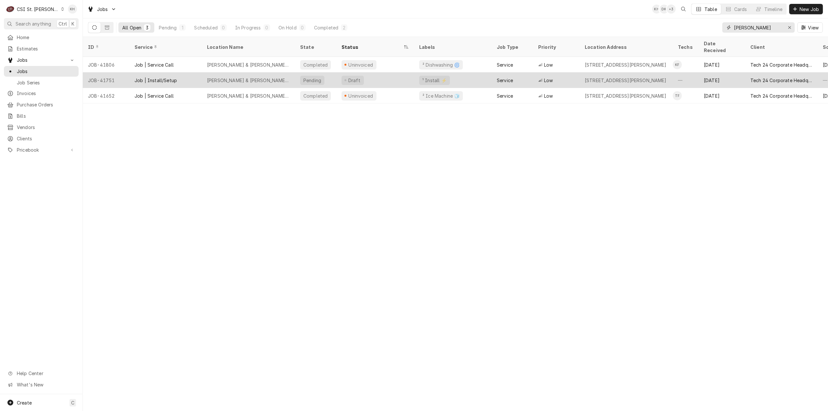
type input "[PERSON_NAME]"
click at [384, 73] on div "Draft" at bounding box center [376, 80] width 78 height 16
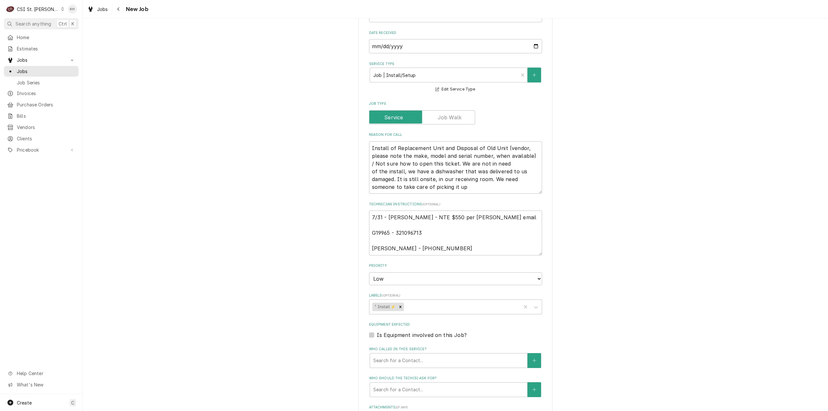
scroll to position [324, 0]
click at [370, 208] on textarea "7/31 - Kelly - NTE $550 per Dave L email G19965 - 321096713 Shelley Hoffmeister…" at bounding box center [455, 230] width 173 height 45
type textarea "x"
type textarea "7/31 - Kelly - NTE $550 per Dave L email G19965 - 321096713 Shelley Hoffmeister…"
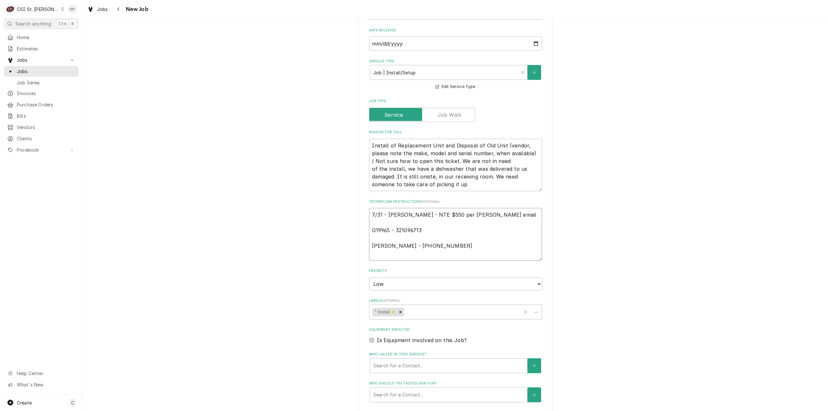
type textarea "x"
type textarea "0 7/31 - Kelly - NTE $550 per Dave L email G19965 - 321096713 Shelley Hoffmeist…"
type textarea "x"
type textarea "08 7/31 - Kelly - NTE $550 per Dave L email G19965 - 321096713 Shelley Hoffmeis…"
type textarea "x"
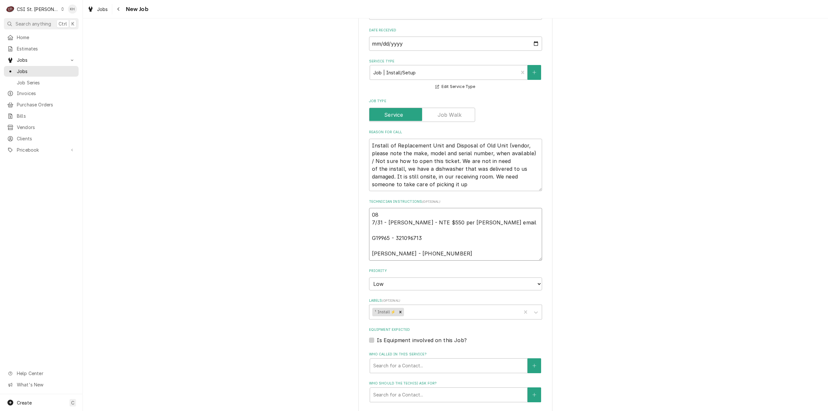
type textarea "08/ 7/31 - Kelly - NTE $550 per Dave L email G19965 - 321096713 Shelley Hoffmei…"
type textarea "x"
type textarea "08/1 7/31 - Kelly - NTE $550 per Dave L email G19965 - 321096713 Shelley Hoffme…"
type textarea "x"
type textarea "08/15 7/31 - Kelly - NTE $550 per Dave L email G19965 - 321096713 Shelley Hoffm…"
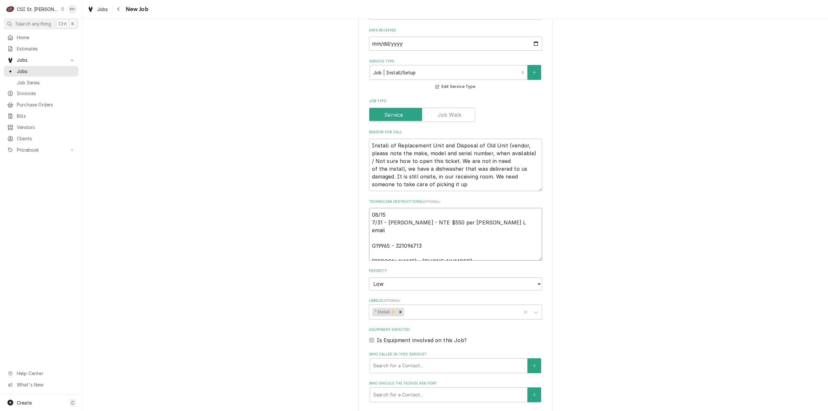
type textarea "x"
type textarea "08/15 7/31 - Kelly - NTE $550 per Dave L email G19965 - 321096713 Shelley Hoffm…"
type textarea "x"
type textarea "08/15 K 7/31 - Kelly - NTE $550 per Dave L email G19965 - 321096713 Shelley Hof…"
type textarea "x"
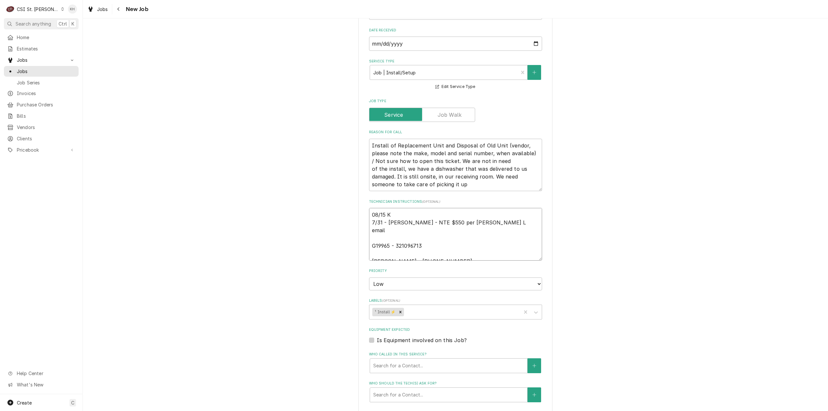
type textarea "08/15 KH 7/31 - Kelly - NTE $550 per Dave L email G19965 - 321096713 Shelley Ho…"
type textarea "x"
type textarea "08/15 KH 7/31 - Kelly - NTE $550 per Dave L email G19965 - 321096713 Shelley Ho…"
type textarea "x"
type textarea "08/15 KH - 7/31 - Kelly - NTE $550 per Dave L email G19965 - 321096713 Shelley …"
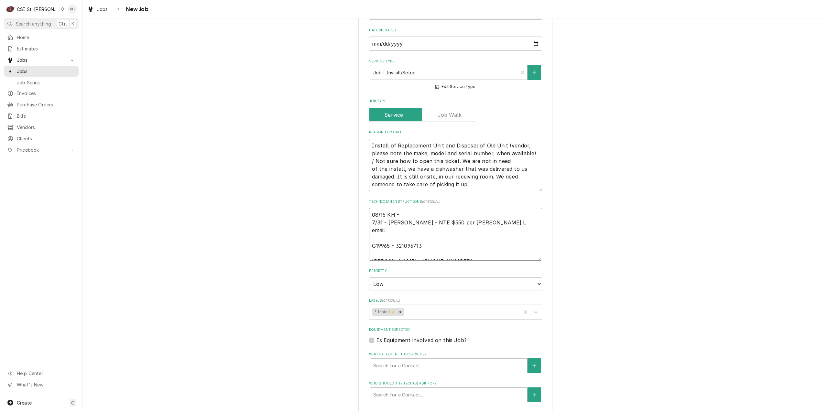
type textarea "x"
type textarea "08/15 KH - 7/31 - Kelly - NTE $550 per Dave L email G19965 - 321096713 Shelley …"
type textarea "x"
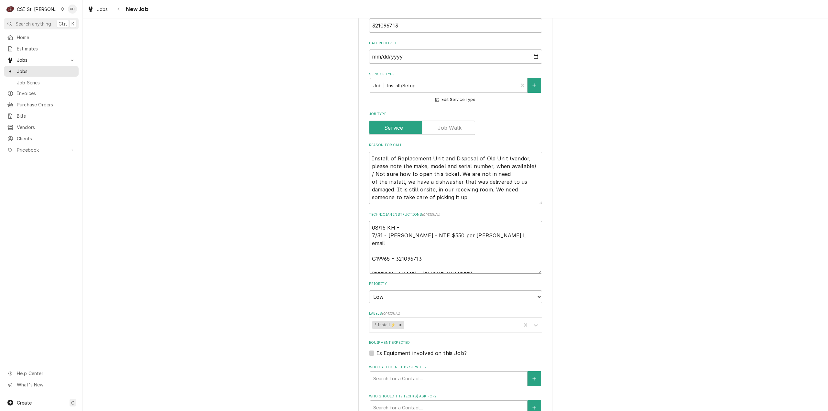
scroll to position [343, 0]
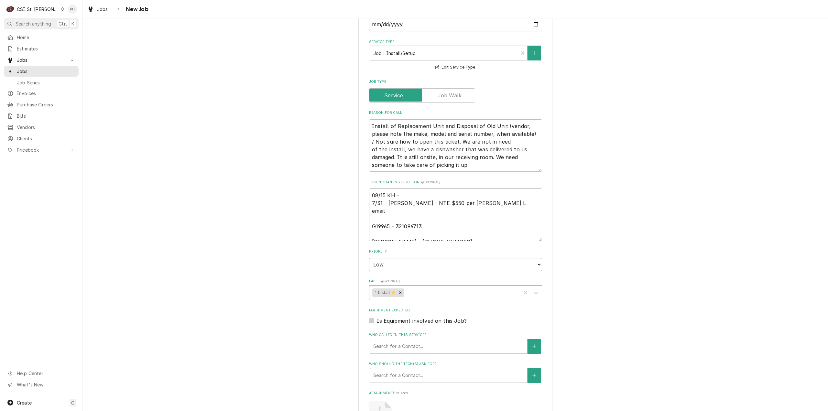
type textarea "08/15 KH - 7/31 - Kelly - NTE $550 per Dave L email G19965 - 321096713 Shelley …"
click at [448, 287] on div "Labels" at bounding box center [461, 293] width 113 height 12
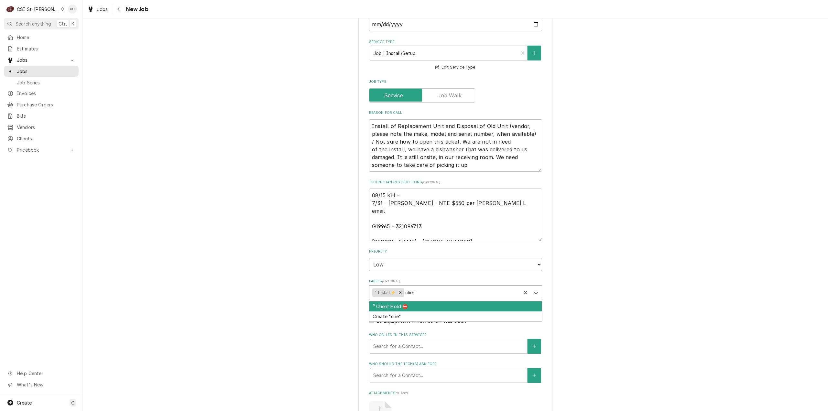
type input "client"
type textarea "x"
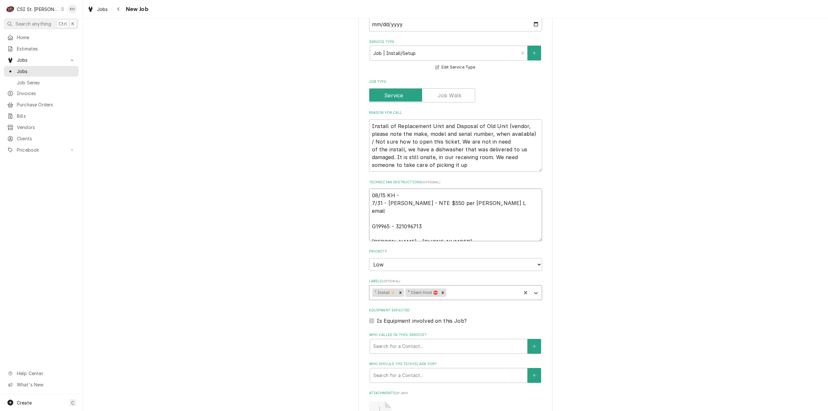
drag, startPoint x: 418, startPoint y: 189, endPoint x: 287, endPoint y: 205, distance: 131.3
click at [417, 189] on textarea "08/15 KH - 7/31 - Kelly - NTE $550 per Dave L email G19965 - 321096713 Shelley …" at bounding box center [455, 215] width 173 height 53
type textarea "x"
type textarea "08/15 KH - R 7/31 - Kelly - NTE $550 per Dave L email G19965 - 321096713 Shelle…"
type textarea "x"
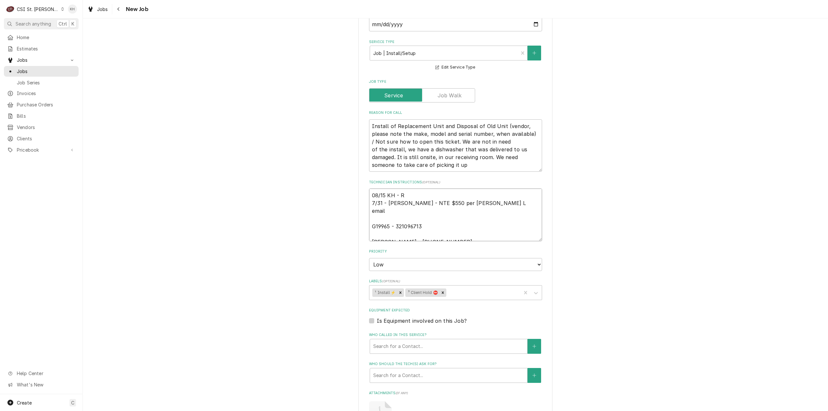
type textarea "08/15 KH - Re 7/31 - Kelly - NTE $550 per Dave L email G19965 - 321096713 Shell…"
type textarea "x"
type textarea "08/15 KH - Rec 7/31 - Kelly - NTE $550 per Dave L email G19965 - 321096713 Shel…"
type textarea "x"
type textarea "08/15 KH - Rece 7/31 - Kelly - NTE $550 per Dave L email G19965 - 321096713 She…"
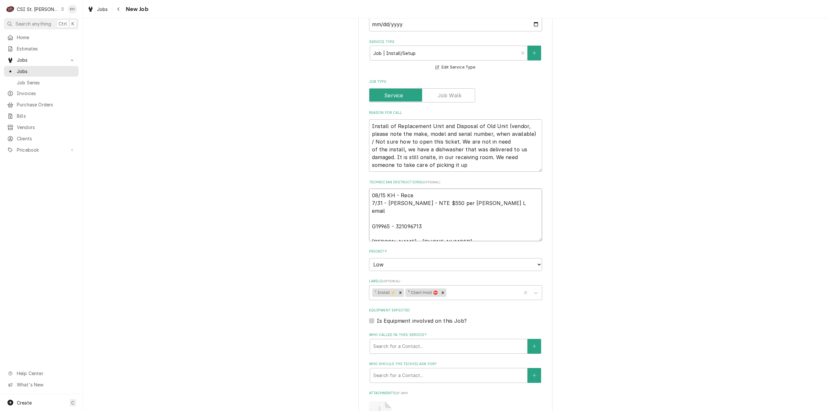
type textarea "x"
type textarea "08/15 KH - Recev 7/31 - Kelly - NTE $550 per Dave L email G19965 - 321096713 Sh…"
type textarea "x"
type textarea "08/15 KH - Rece 7/31 - Kelly - NTE $550 per Dave L email G19965 - 321096713 She…"
type textarea "x"
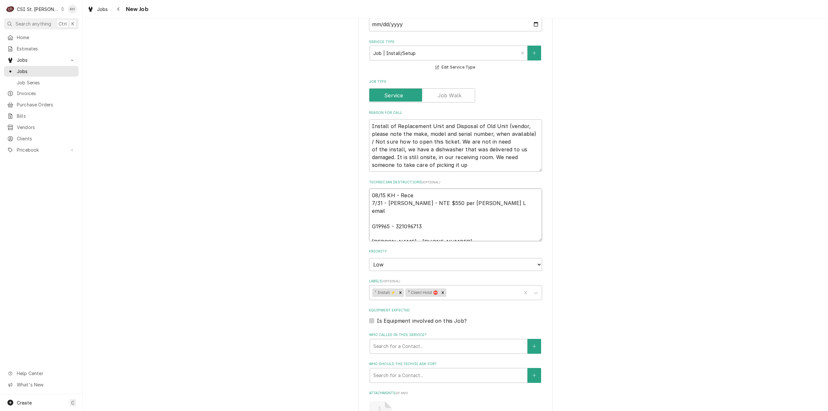
type textarea "08/15 KH - Rec 7/31 - Kelly - NTE $550 per Dave L email G19965 - 321096713 Shel…"
type textarea "x"
type textarea "08/15 KH - Re 7/31 - Kelly - NTE $550 per Dave L email G19965 - 321096713 Shell…"
type textarea "x"
type textarea "08/15 KH - Rev 7/31 - Kelly - NTE $550 per Dave L email G19965 - 321096713 Shel…"
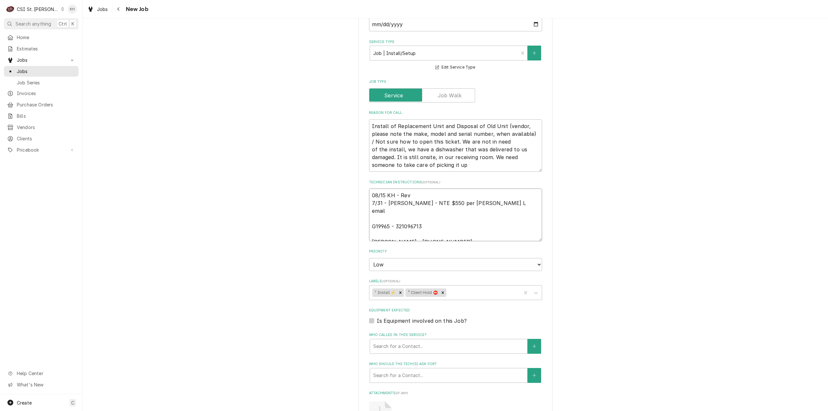
type textarea "x"
type textarea "08/15 KH - Reve 7/31 - Kelly - NTE $550 per Dave L email G19965 - 321096713 She…"
type textarea "x"
type textarea "08/15 KH - Rev 7/31 - Kelly - NTE $550 per Dave L email G19965 - 321096713 Shel…"
type textarea "x"
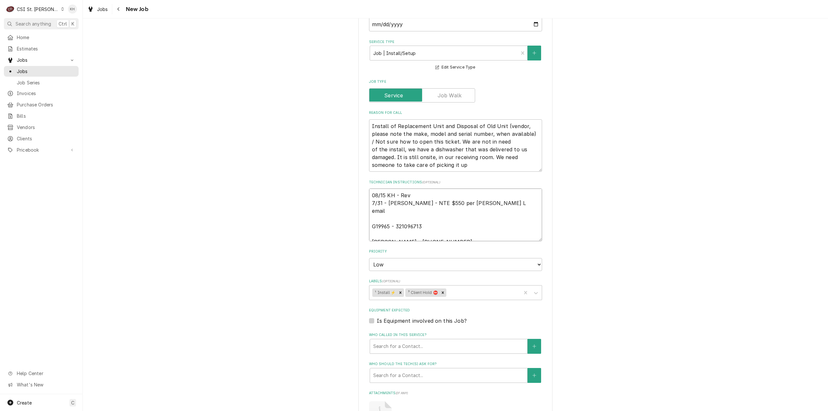
type textarea "08/15 KH - Re 7/31 - Kelly - NTE $550 per Dave L email G19965 - 321096713 Shell…"
type textarea "x"
type textarea "08/15 KH - Rec 7/31 - Kelly - NTE $550 per Dave L email G19965 - 321096713 Shel…"
type textarea "x"
type textarea "08/15 KH - Rece 7/31 - Kelly - NTE $550 per Dave L email G19965 - 321096713 She…"
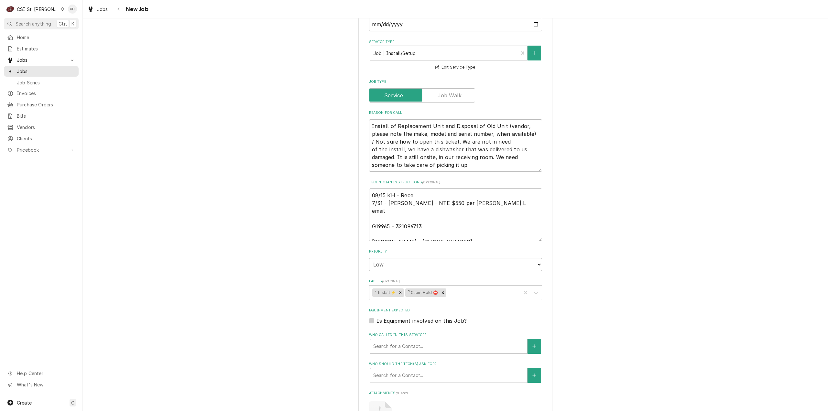
type textarea "x"
type textarea "08/15 KH - Recei 7/31 - Kelly - NTE $550 per Dave L email G19965 - 321096713 Sh…"
type textarea "x"
type textarea "08/15 KH - Receiv 7/31 - Kelly - NTE $550 per Dave L email G19965 - 321096713 S…"
type textarea "x"
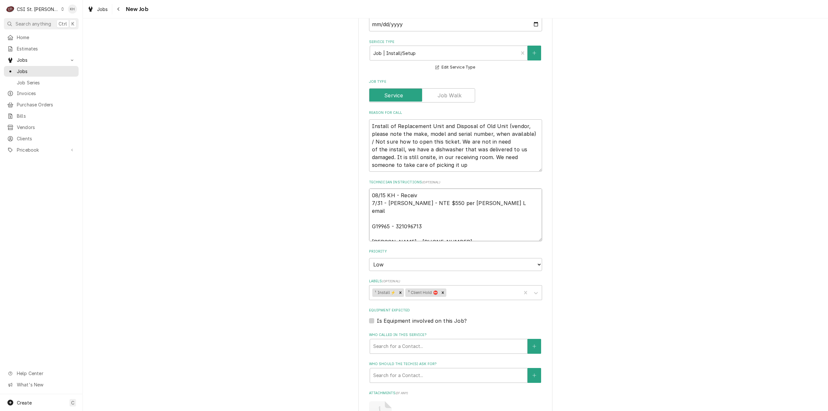
type textarea "08/15 KH - Receive 7/31 - Kelly - NTE $550 per Dave L email G19965 - 321096713 …"
type textarea "x"
type textarea "08/15 KH - Received 7/31 - Kelly - NTE $550 per Dave L email G19965 - 321096713…"
type textarea "x"
type textarea "08/15 KH - Received 7/31 - Kelly - NTE $550 per Dave L email G19965 - 321096713…"
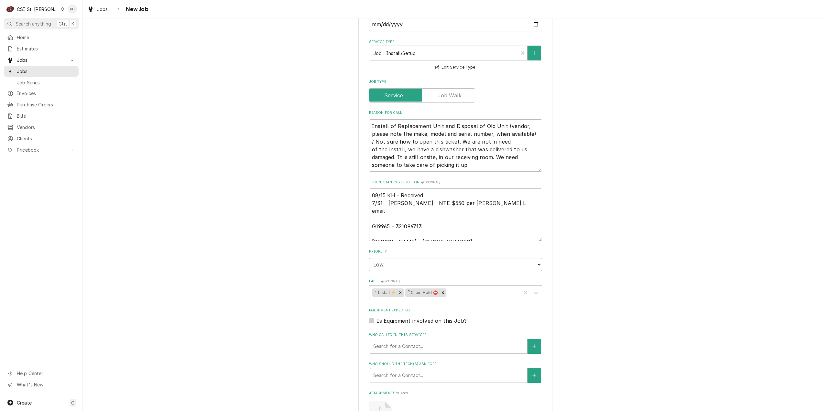
type textarea "x"
type textarea "08/15 KH - Received c 7/31 - Kelly - NTE $550 per Dave L email G19965 - 3210967…"
type textarea "x"
type textarea "08/15 KH - Received ca 7/31 - Kelly - NTE $550 per Dave L email G19965 - 321096…"
type textarea "x"
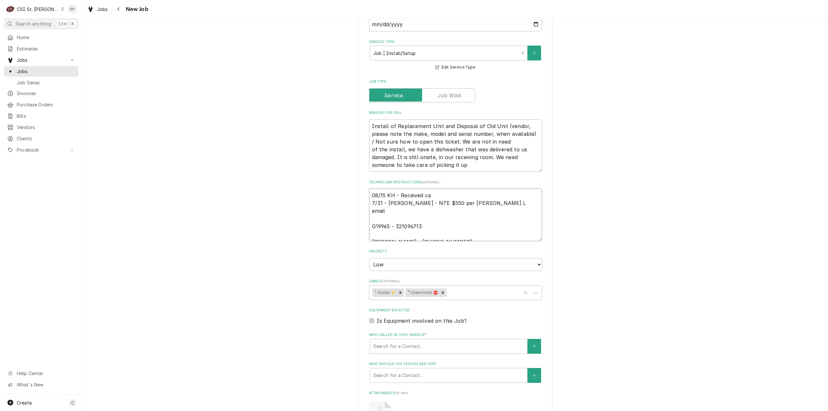
type textarea "08/15 KH - Received can 7/31 - Kelly - NTE $550 per Dave L email G19965 - 32109…"
type textarea "x"
type textarea "08/15 KH - Received canc 7/31 - Kelly - NTE $550 per Dave L email G19965 - 3210…"
type textarea "x"
type textarea "08/15 KH - Received cance 7/31 - Kelly - NTE $550 per Dave L email G19965 - 321…"
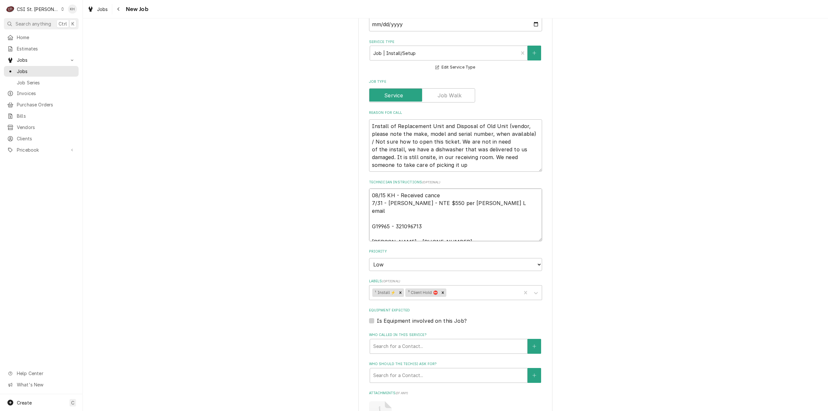
type textarea "x"
type textarea "08/15 KH - Received cancel 7/31 - Kelly - NTE $550 per Dave L email G19965 - 32…"
type textarea "x"
type textarea "08/15 KH - Received cancell 7/31 - Kelly - NTE $550 per Dave L email G19965 - 3…"
type textarea "x"
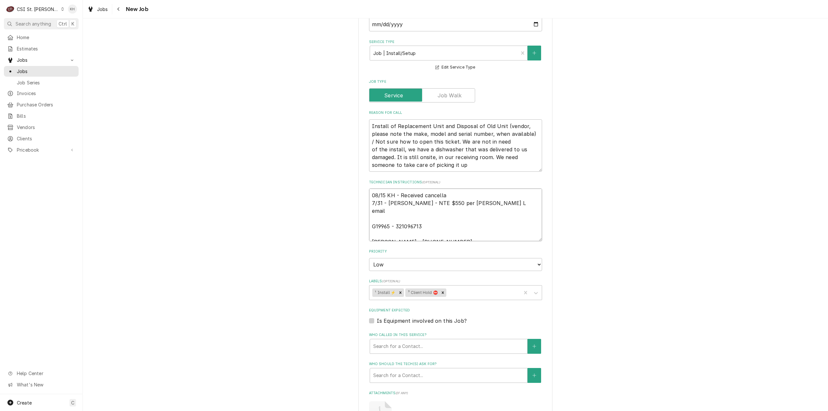
type textarea "08/15 KH - Received cancellat 7/31 - Kelly - NTE $550 per Dave L email G19965 -…"
type textarea "x"
type textarea "08/15 KH - Received cancellati 7/31 - Kelly - NTE $550 per Dave L email G19965 …"
type textarea "x"
type textarea "08/15 KH - Received cancellatio 7/31 - Kelly - NTE $550 per Dave L email G19965…"
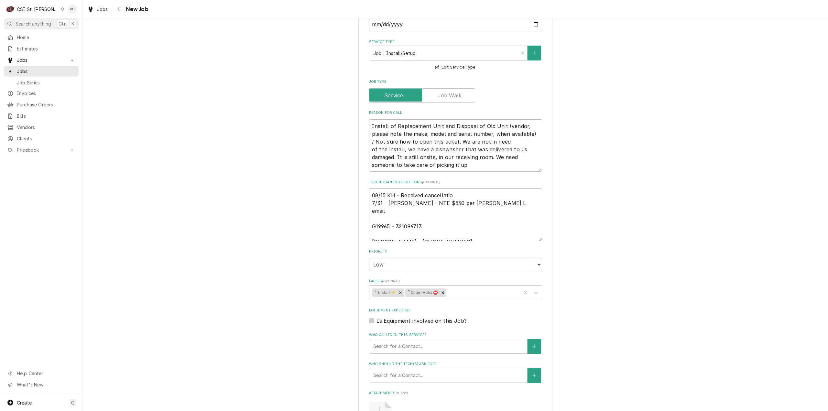
type textarea "x"
type textarea "08/15 KH - Received cancellation 7/31 - Kelly - NTE $550 per Dave L email G1996…"
type textarea "x"
type textarea "08/15 KH - Received cancellation n 7/31 - Kelly - NTE $550 per Dave L email G19…"
type textarea "x"
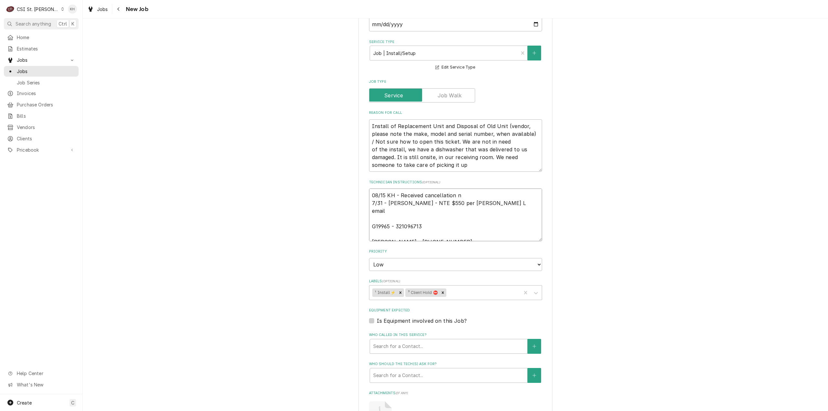
type textarea "08/15 KH - Received cancellation 7/31 - Kelly - NTE $550 per Dave L email G1996…"
type textarea "x"
type textarea "08/15 KH - Received cancellation e 7/31 - Kelly - NTE $550 per Dave L email G19…"
type textarea "x"
type textarea "08/15 KH - Received cancellation em 7/31 - Kelly - NTE $550 per Dave L email G1…"
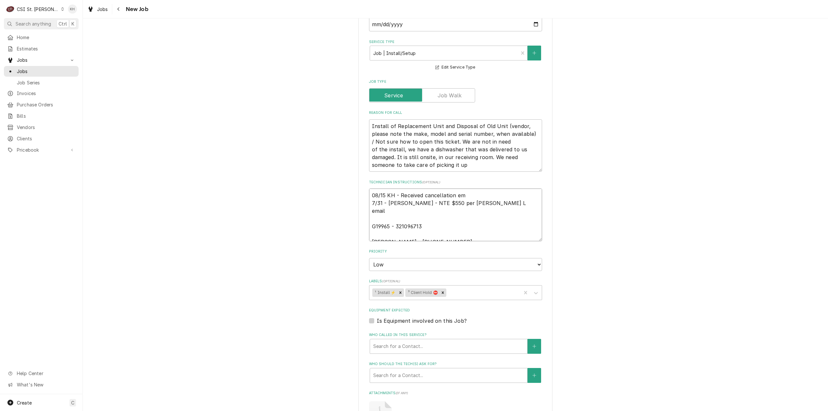
type textarea "x"
type textarea "08/15 KH - Received cancellation ema 7/31 - Kelly - NTE $550 per Dave L email G…"
type textarea "x"
type textarea "08/15 KH - Received cancellation emai 7/31 - Kelly - NTE $550 per Dave L email …"
type textarea "x"
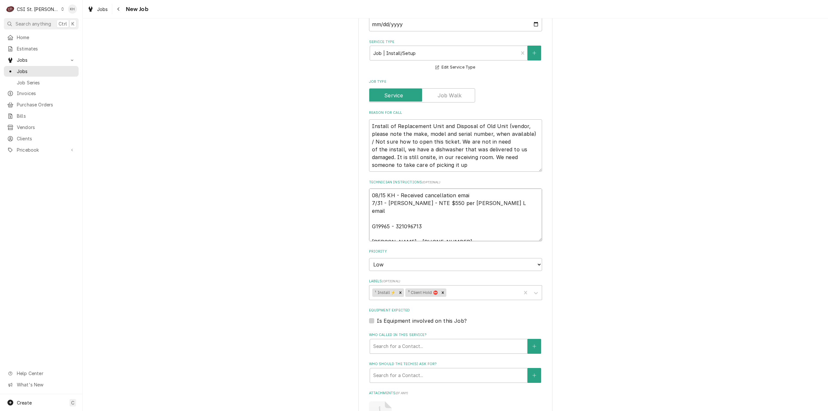
type textarea "08/15 KH - Received cancellation email 7/31 - Kelly - NTE $550 per Dave L email…"
type textarea "x"
type textarea "08/15 KH - Received cancellation email 7/31 - Kelly - NTE $550 per Dave L email…"
type textarea "x"
type textarea "08/15 KH - Received cancellation email f 7/31 - Kelly - NTE $550 per Dave L ema…"
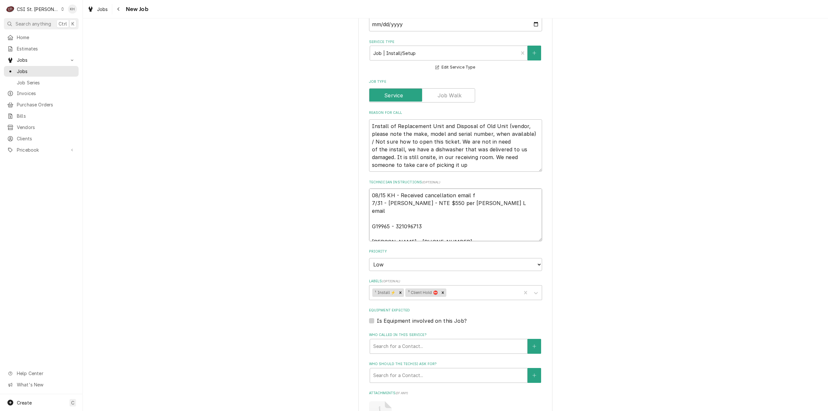
type textarea "x"
type textarea "08/15 KH - Received cancellation email fr 7/31 - Kelly - NTE $550 per Dave L em…"
type textarea "x"
type textarea "08/15 KH - Received cancellation email fro 7/31 - Kelly - NTE $550 per Dave L e…"
type textarea "x"
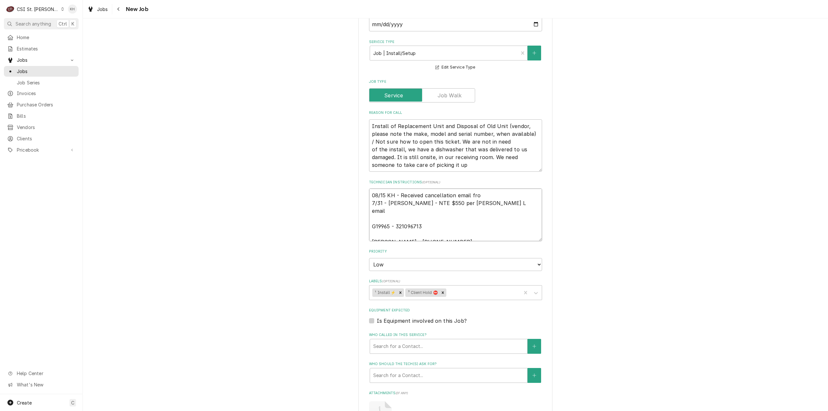
type textarea "08/15 KH - Received cancellation email from 7/31 - Kelly - NTE $550 per Dave L …"
type textarea "x"
type textarea "08/15 KH - Received cancellation email from 7/31 - Kelly - NTE $550 per Dave L …"
type textarea "x"
type textarea "08/15 KH - Received cancellation email from T 7/31 - Kelly - NTE $550 per Dave …"
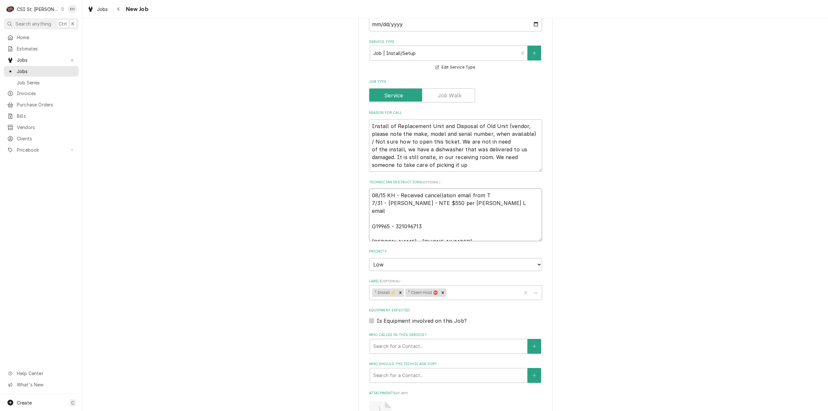
type textarea "x"
type textarea "08/15 KH - Received cancellation email from Te 7/31 - Kelly - NTE $550 per Dave…"
type textarea "x"
type textarea "08/15 KH - Received cancellation email from Tec 7/31 - Kelly - NTE $550 per Dav…"
type textarea "x"
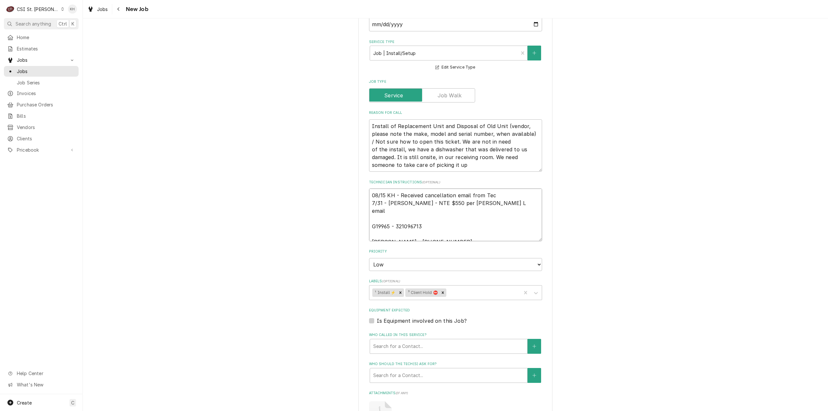
type textarea "08/15 KH - Received cancellation email from Tech 7/31 - Kelly - NTE $550 per Da…"
type textarea "x"
type textarea "08/15 KH - Received cancellation email from Tech 7/31 - Kelly - NTE $550 per Da…"
type textarea "x"
type textarea "08/15 KH - Received cancellation email from Tech 2 7/31 - Kelly - NTE $550 per …"
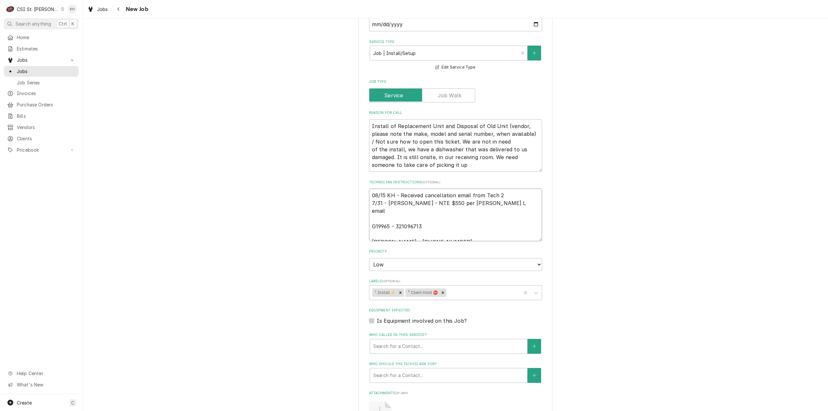
type textarea "x"
type textarea "08/15 KH - Received cancellation email from Tech 24 7/31 - Kelly - NTE $550 per…"
type textarea "x"
type textarea "08/15 KH - Received cancellation email from Tech 24 7/31 - Kelly - NTE $550 per…"
click at [511, 189] on textarea "08/15 KH - Received cancellation email from Tech 24 7/31 - Kelly - NTE $550 per…" at bounding box center [455, 215] width 173 height 53
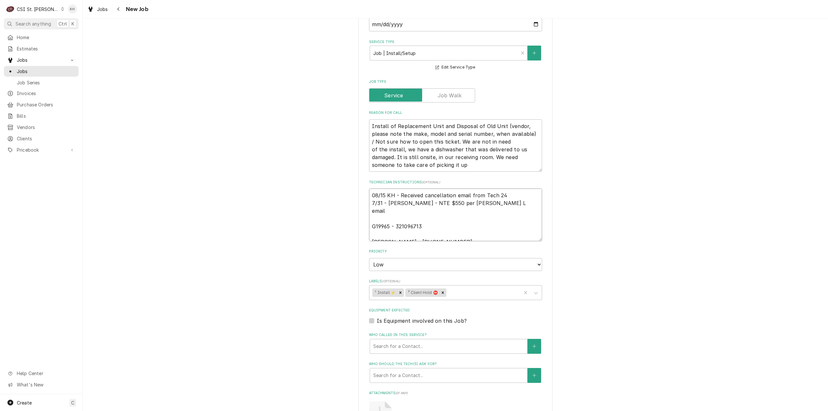
type textarea "x"
type textarea "08/15 KH - Received cancellation email from Tech 24 7/31 - Kelly - NTE $550 per…"
type textarea "x"
type textarea "08/15 KH - Received cancellation email from Tech 24 - 7/31 - Kelly - NTE $550 p…"
type textarea "x"
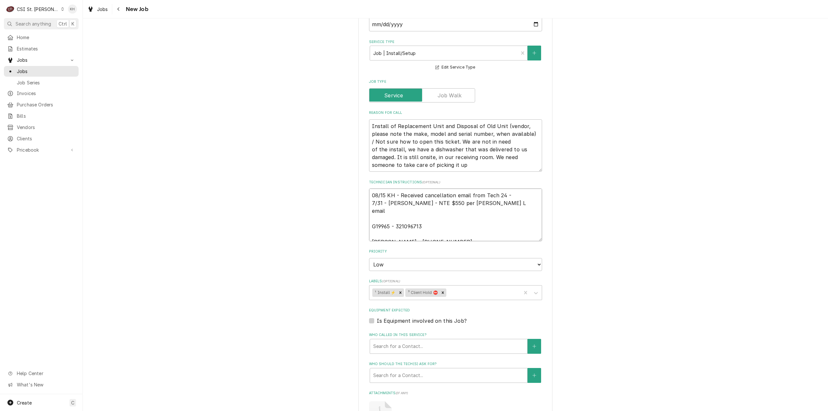
type textarea "08/15 KH - Received cancellation email from Tech 24 - R 7/31 - Kelly - NTE $550…"
type textarea "x"
type textarea "08/15 KH - Received cancellation email from Tech 24 - Rea 7/31 - Kelly - NTE $5…"
type textarea "x"
type textarea "08/15 KH - Received cancellation email from Tech 24 - Reas 7/31 - Kelly - NTE $…"
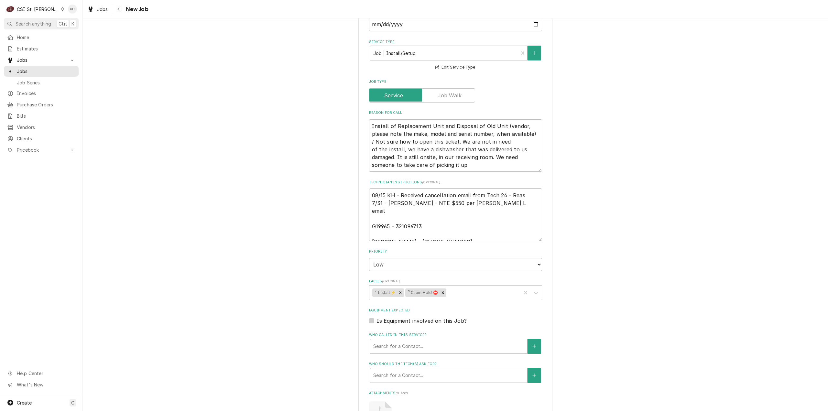
type textarea "x"
type textarea "08/15 KH - Received cancellation email from Tech 24 - Reaso 7/31 - Kelly - NTE …"
type textarea "x"
type textarea "08/15 KH - Received cancellation email from Tech 24 - Reason 7/31 - Kelly - NTE…"
type textarea "x"
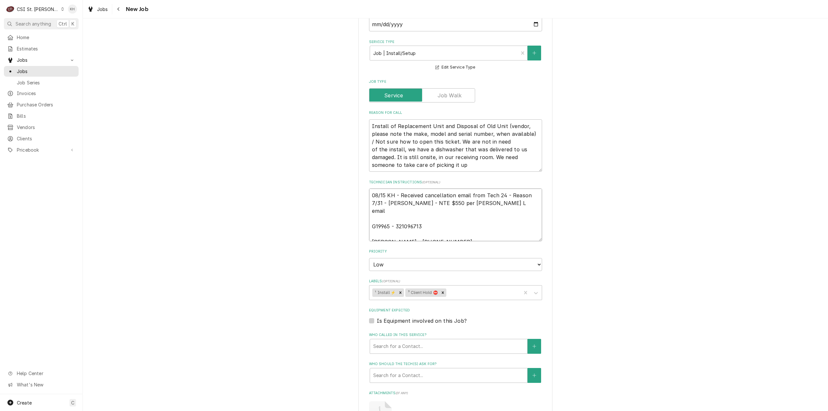
type textarea "08/15 KH - Received cancellation email from Tech 24 - Reason 7/31 - Kelly - NTE…"
type textarea "x"
type textarea "08/15 KH - Received cancellation email from Tech 24 - Reason n 7/31 - Kelly - N…"
type textarea "x"
type textarea "08/15 KH - Received cancellation email from Tech 24 - Reason no 7/31 - Kelly - …"
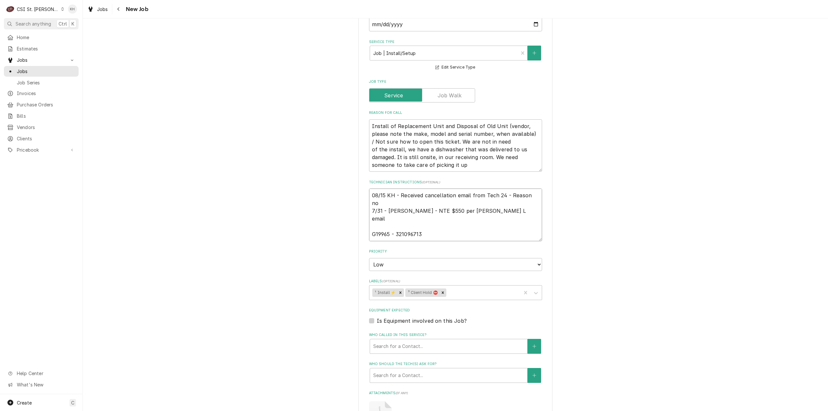
type textarea "x"
type textarea "08/15 KH - Received cancellation email from Tech 24 - Reason not 7/31 - Kelly -…"
type textarea "x"
type textarea "08/15 KH - Received cancellation email from Tech 24 - Reason not 7/31 - Kelly -…"
type textarea "x"
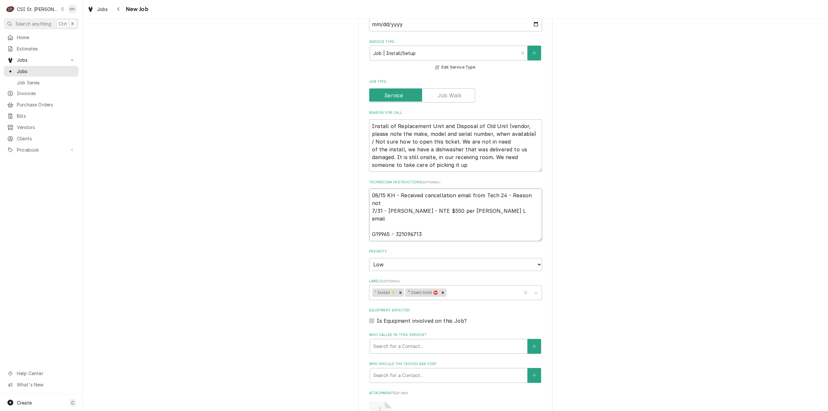
type textarea "08/15 KH - Received cancellation email from Tech 24 - Reason not p 7/31 - Kelly…"
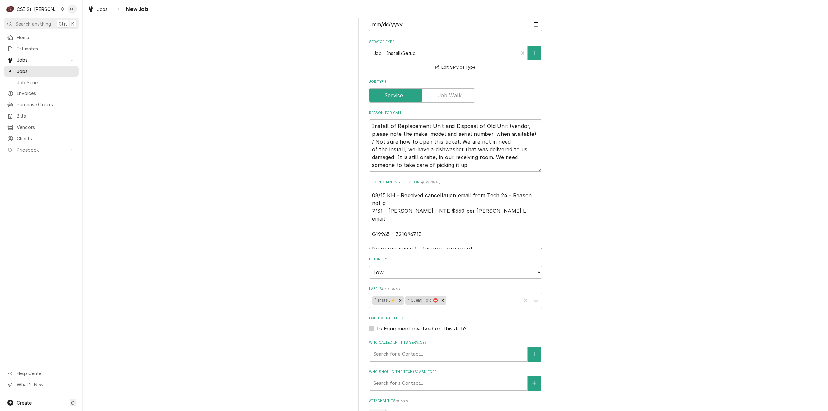
type textarea "x"
type textarea "08/15 KH - Received cancellation email from Tech 24 - Reason not pr 7/31 - Kell…"
type textarea "x"
type textarea "08/15 KH - Received cancellation email from Tech 24 - Reason not pro 7/31 - Kel…"
type textarea "x"
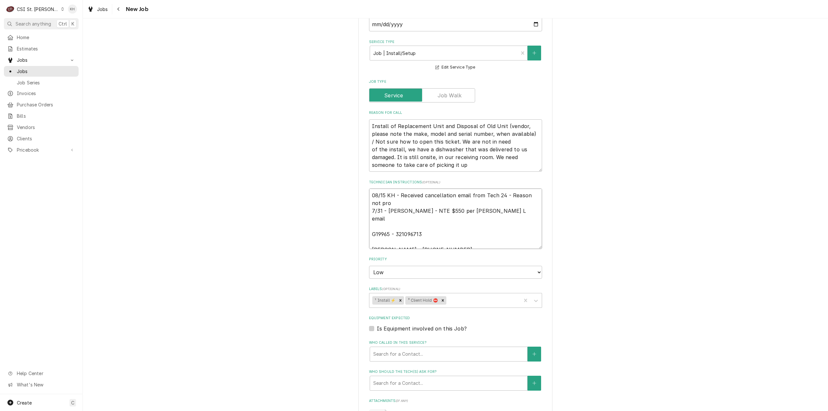
type textarea "08/15 KH - Received cancellation email from Tech 24 - Reason not prov 7/31 - Ke…"
type textarea "x"
type textarea "08/15 KH - Received cancellation email from Tech 24 - Reason not provi 7/31 - K…"
type textarea "x"
type textarea "08/15 KH - Received cancellation email from Tech 24 - Reason not provid 7/31 - …"
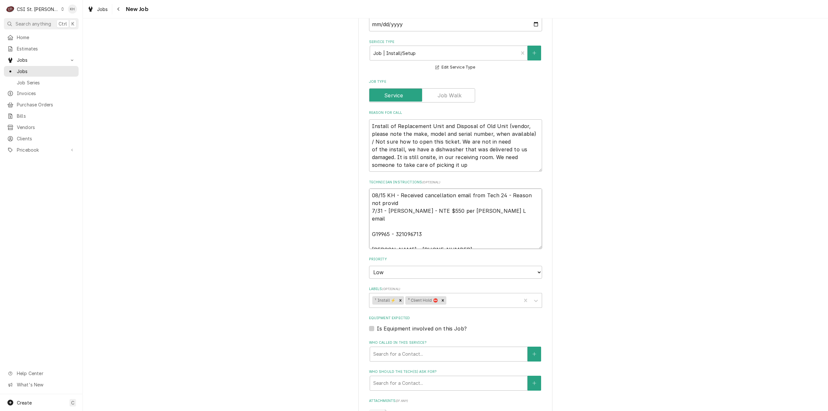
type textarea "x"
type textarea "08/15 KH - Received cancellation email from Tech 24 - Reason not provide 7/31 -…"
type textarea "x"
type textarea "08/15 KH - Received cancellation email from Tech 24 - Reason not provided 7/31 …"
type textarea "x"
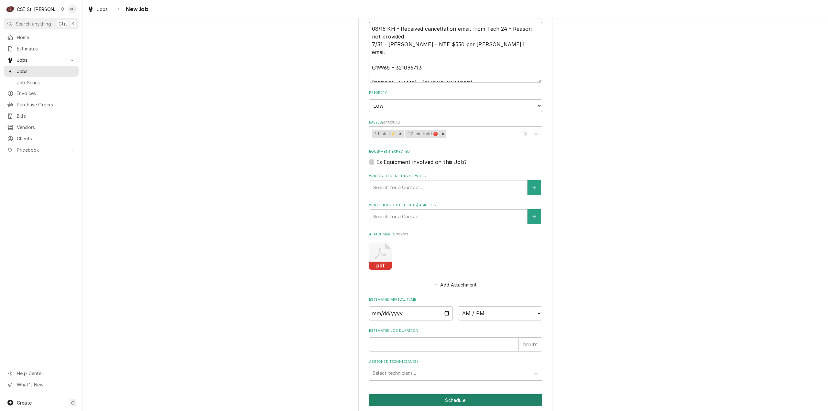
scroll to position [545, 0]
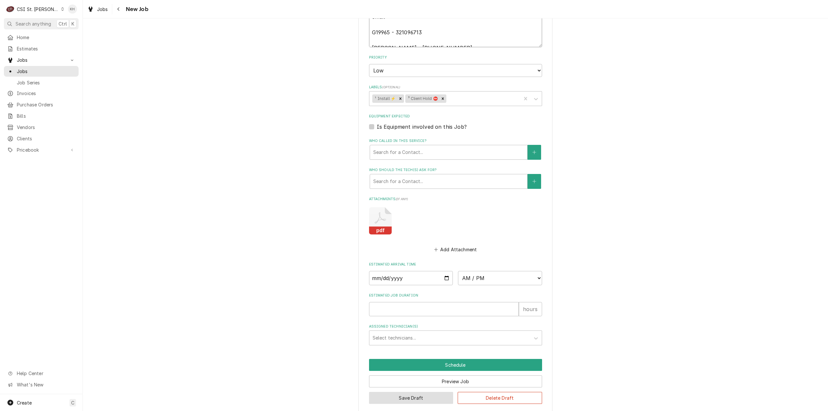
type textarea "08/15 KH - Received cancellation email from Tech 24 - Reason not provided 7/31 …"
click at [408, 392] on button "Save Draft" at bounding box center [411, 398] width 84 height 12
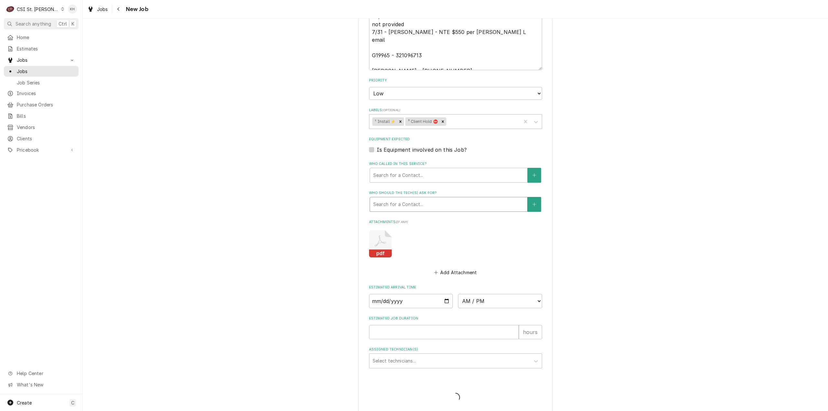
type textarea "x"
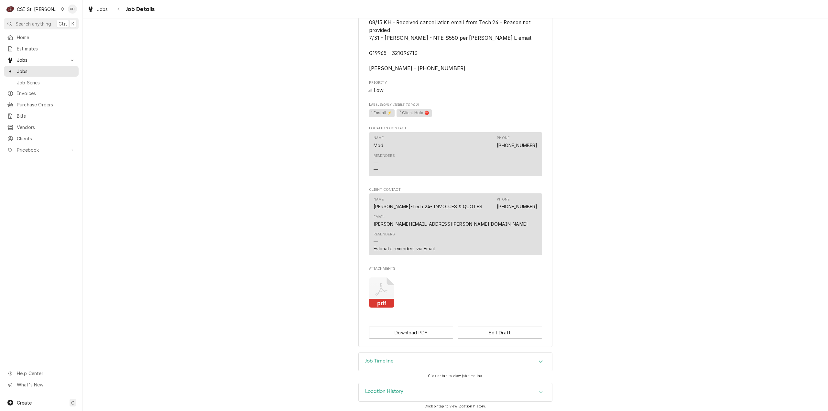
scroll to position [387, 0]
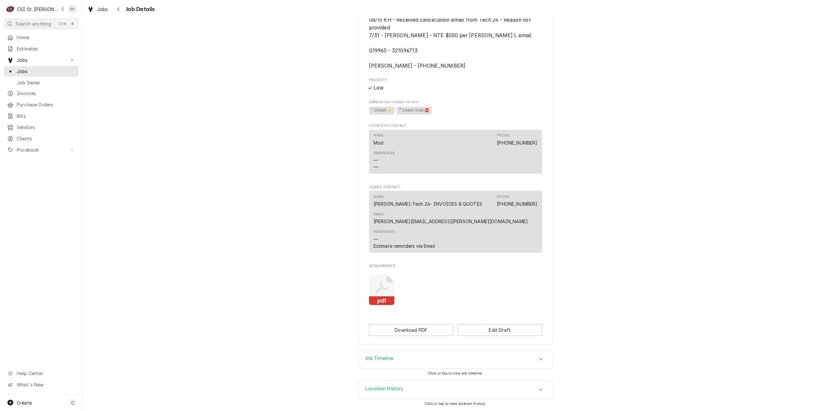
click at [392, 365] on div "Job Timeline" at bounding box center [456, 359] width 194 height 18
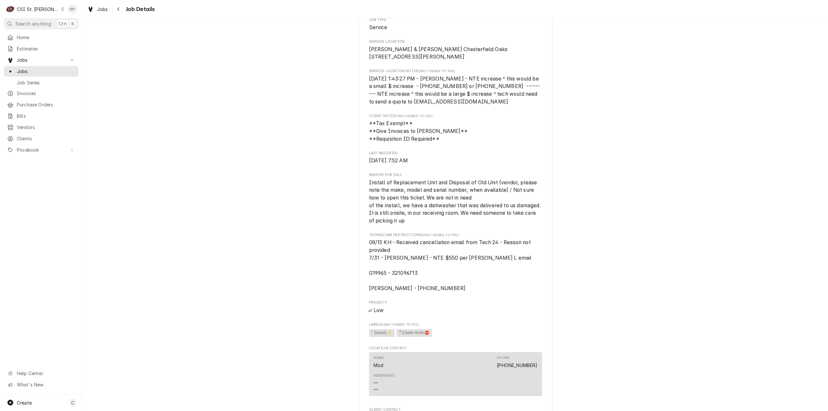
scroll to position [0, 0]
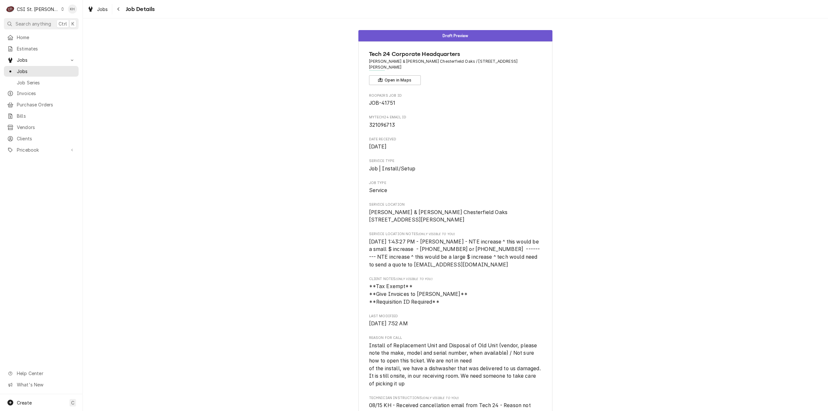
drag, startPoint x: 32, startPoint y: 2, endPoint x: 32, endPoint y: 6, distance: 4.2
click at [32, 3] on div "C CSI St. Louis KH" at bounding box center [41, 9] width 83 height 18
drag, startPoint x: 32, startPoint y: 8, endPoint x: 46, endPoint y: 15, distance: 15.5
click at [31, 8] on div "CSI St. Louis" at bounding box center [38, 9] width 42 height 7
click at [74, 12] on div "CSI [US_STATE][GEOGRAPHIC_DATA]" at bounding box center [99, 12] width 85 height 7
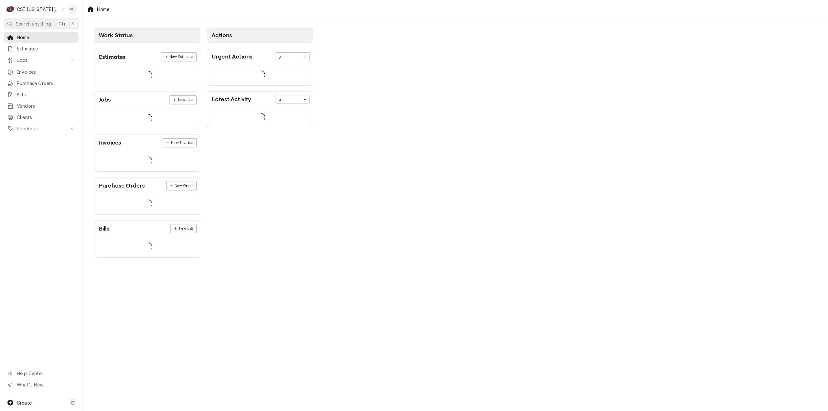
click at [26, 24] on span "Search anything" at bounding box center [34, 23] width 36 height 7
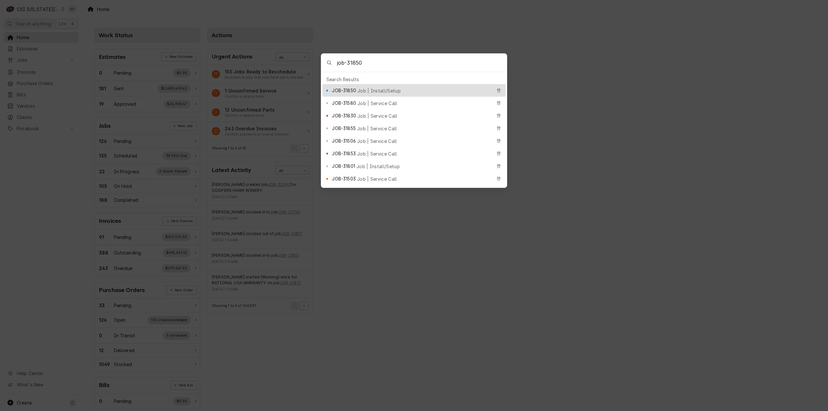
type input "job-31850"
click at [366, 88] on span "Job | Install/Setup" at bounding box center [379, 90] width 43 height 7
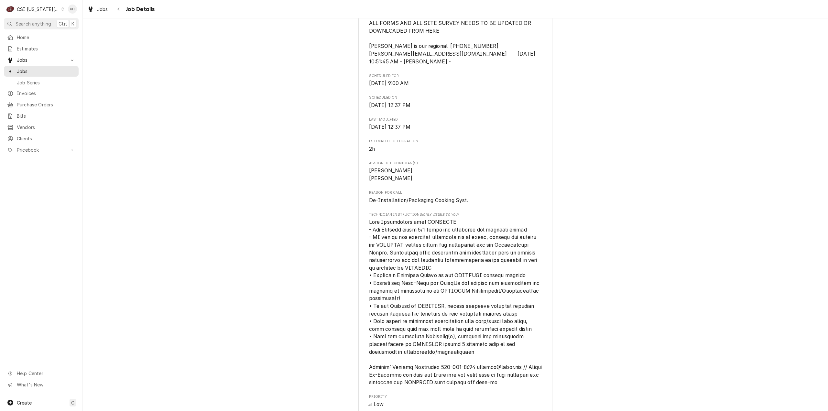
scroll to position [227, 0]
click at [42, 23] on span "Search anything" at bounding box center [34, 23] width 36 height 7
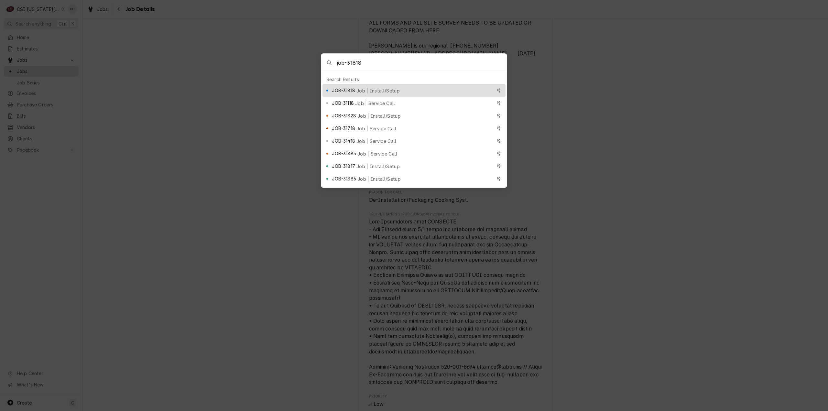
type input "job-31818"
click at [355, 92] on div "JOB-31818 Job | Install/Setup" at bounding box center [414, 90] width 183 height 13
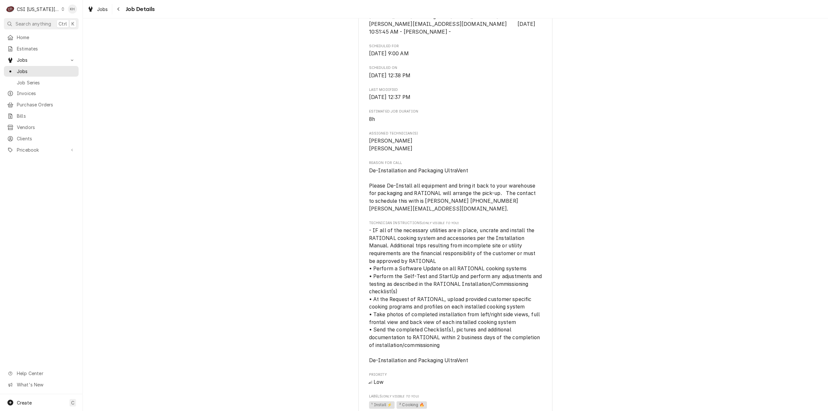
scroll to position [291, 0]
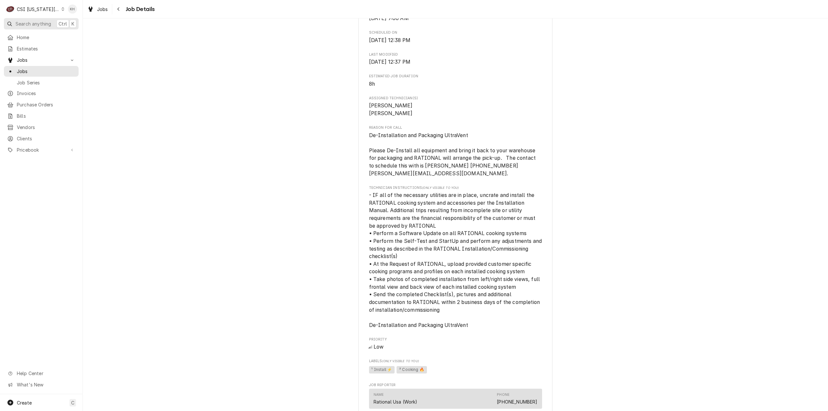
click at [40, 25] on span "Search anything" at bounding box center [34, 23] width 36 height 7
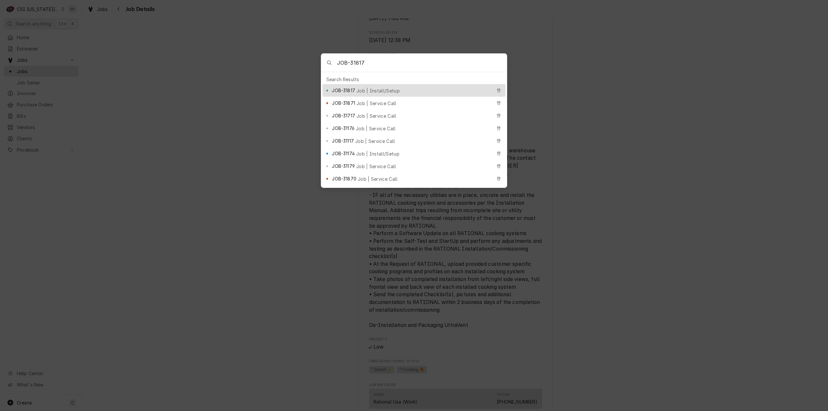
type input "JOB-31817"
click at [362, 84] on div "JOB-31817 Job | Install/Setup" at bounding box center [414, 90] width 183 height 13
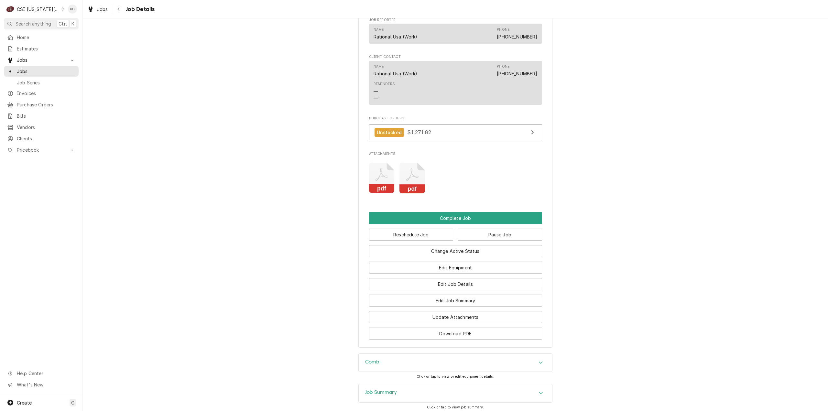
scroll to position [775, 0]
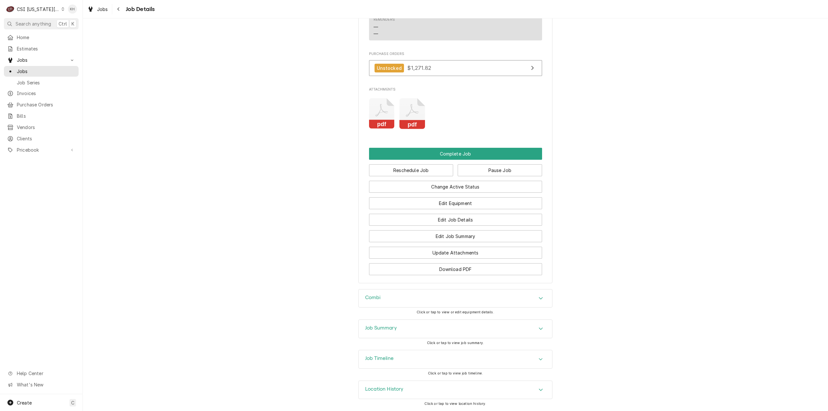
click at [402, 392] on div "Location History" at bounding box center [456, 390] width 194 height 18
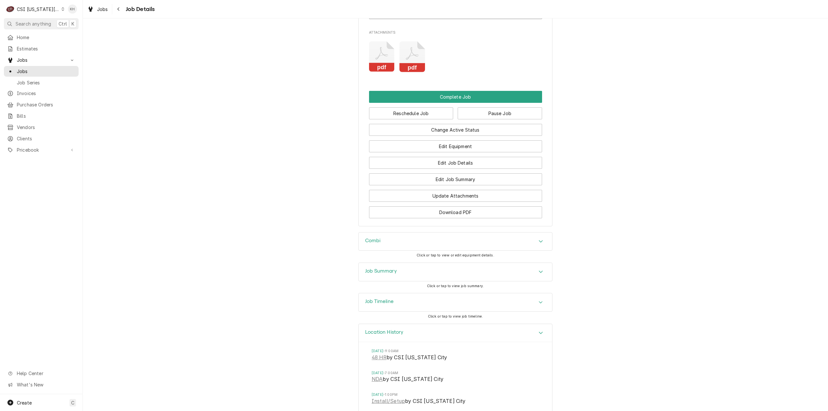
scroll to position [842, 0]
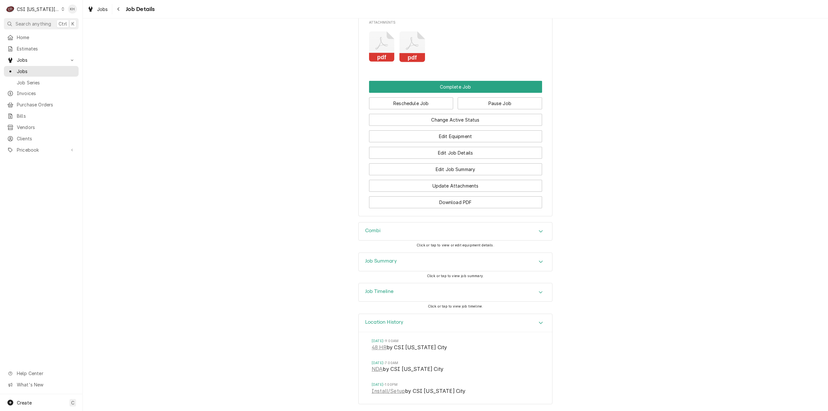
click at [393, 326] on div "Location History" at bounding box center [384, 323] width 39 height 8
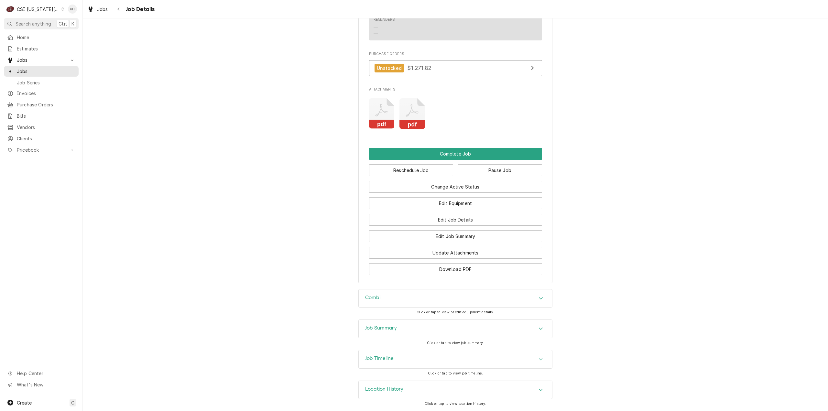
click at [390, 360] on h3 "Job Timeline" at bounding box center [379, 359] width 28 height 6
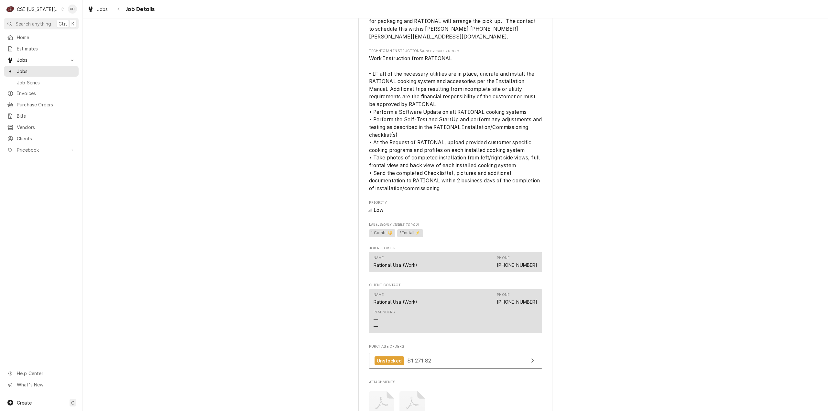
scroll to position [458, 0]
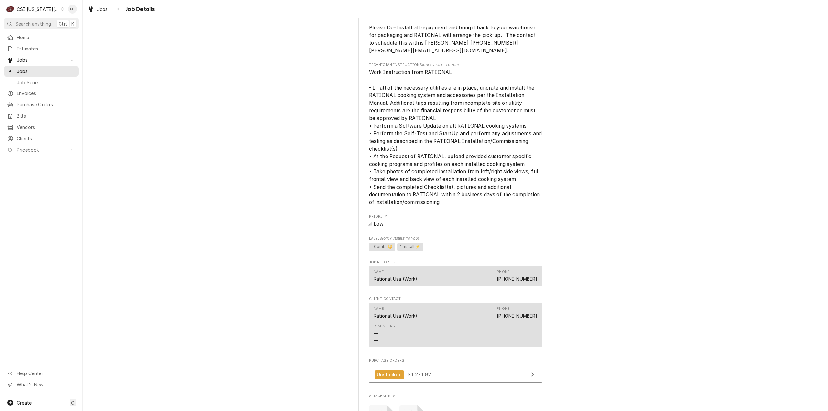
click at [672, 242] on div "Working RATIONAL [GEOGRAPHIC_DATA] WARRANTY [PERSON_NAME] [PERSON_NAME] & Assoc…" at bounding box center [456, 81] width 746 height 1029
